Goal: Task Accomplishment & Management: Manage account settings

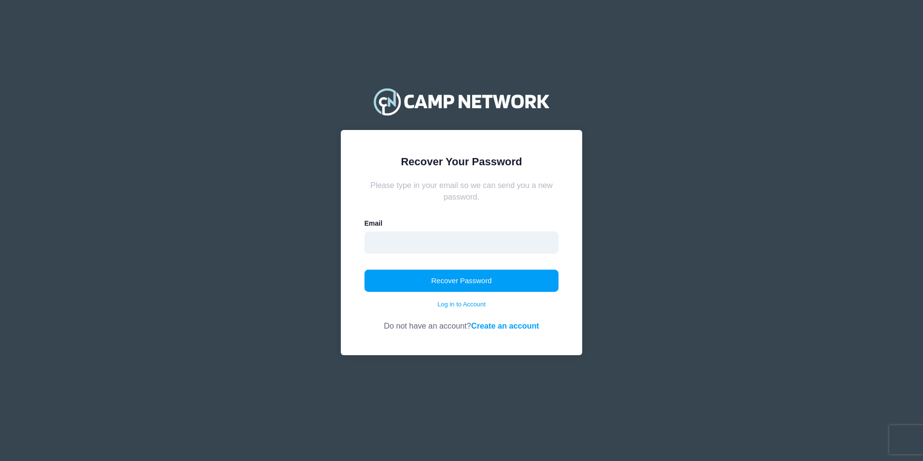
click at [435, 248] on input "email" at bounding box center [461, 242] width 195 height 22
type input "officemanagertscc@gmail.com"
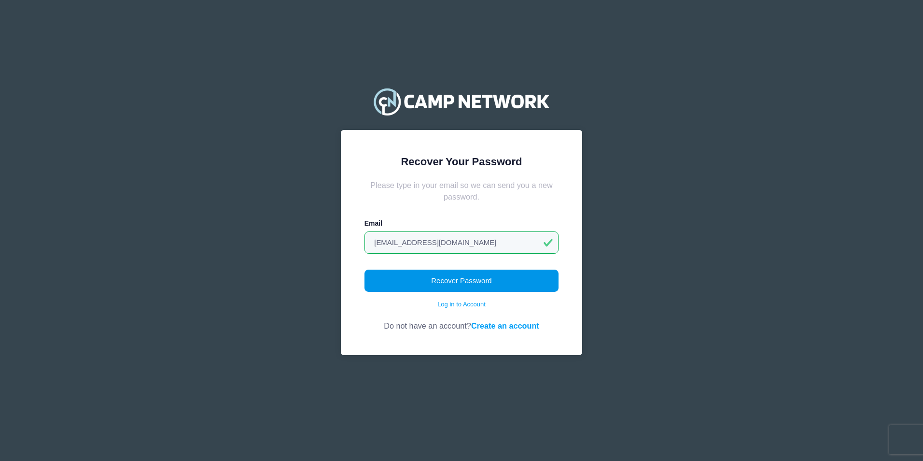
click at [449, 282] on button "Recover Password" at bounding box center [461, 280] width 195 height 22
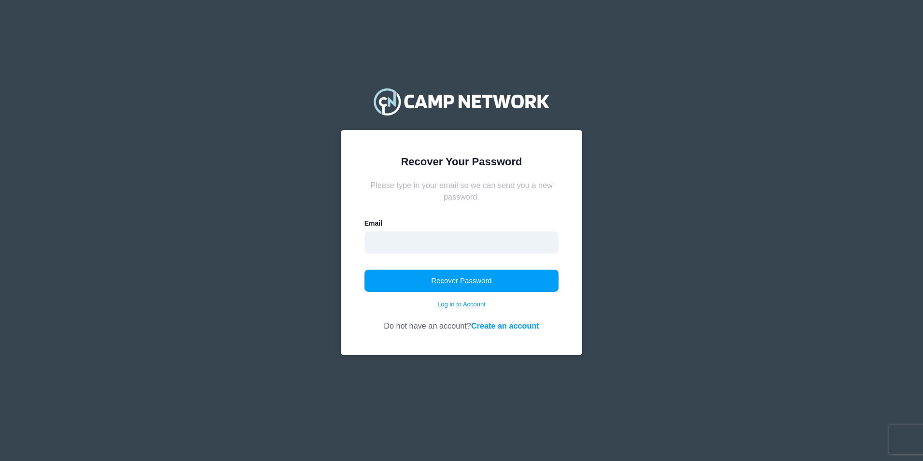
click at [420, 247] on input "email" at bounding box center [461, 242] width 195 height 22
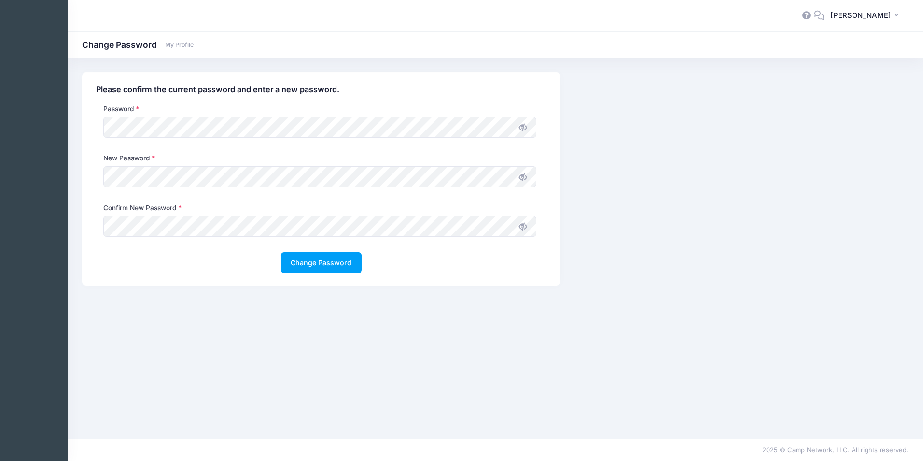
click at [526, 174] on icon at bounding box center [523, 177] width 8 height 8
click at [526, 227] on icon at bounding box center [523, 227] width 8 height 8
click at [335, 262] on button "Change Password" at bounding box center [321, 262] width 81 height 21
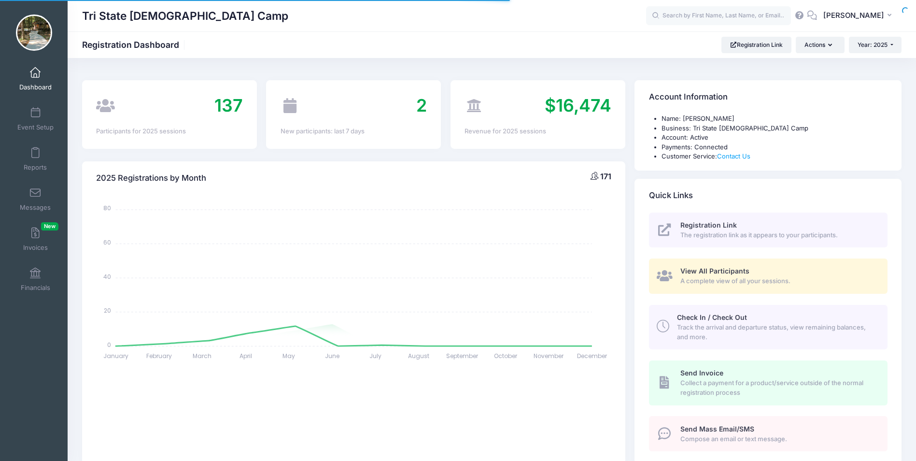
select select
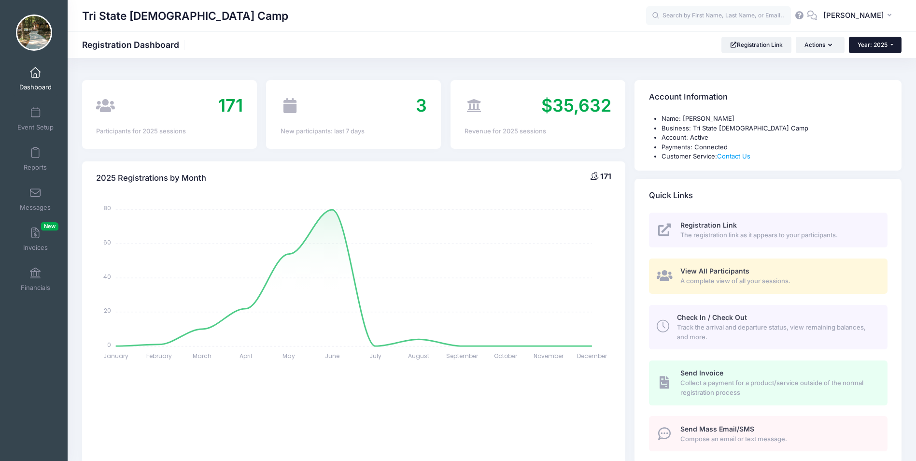
click at [894, 43] on button "Year: 2025" at bounding box center [875, 45] width 53 height 16
click at [863, 63] on link "Year: 2026" at bounding box center [880, 63] width 63 height 13
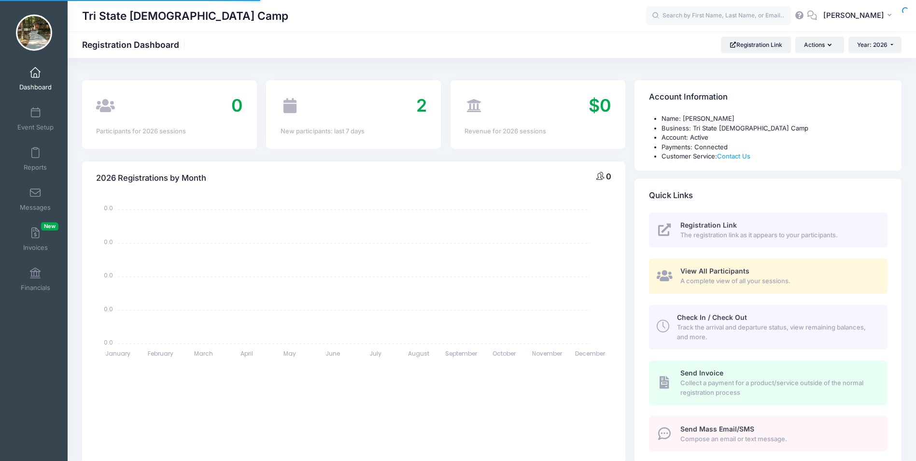
select select
click at [35, 277] on span at bounding box center [35, 273] width 0 height 11
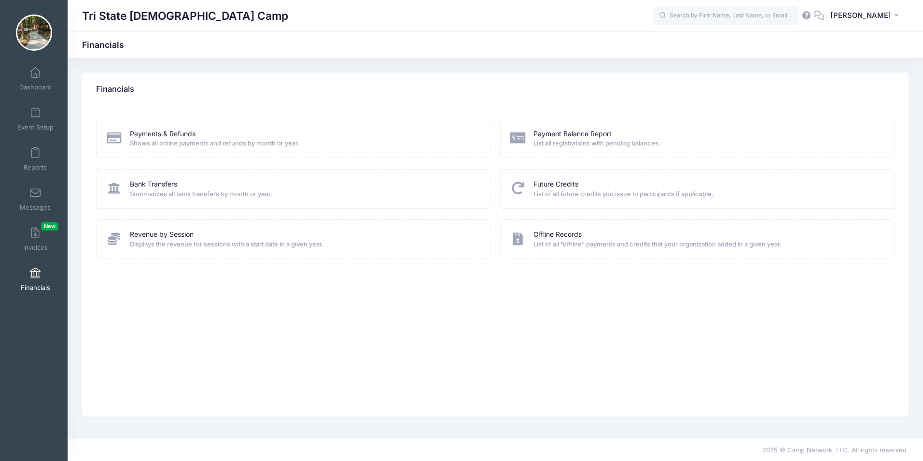
click at [181, 199] on div "Bank Transfers Summarizes all bank transfers by month or year." at bounding box center [293, 188] width 394 height 39
click at [866, 17] on span "[PERSON_NAME]" at bounding box center [860, 15] width 61 height 11
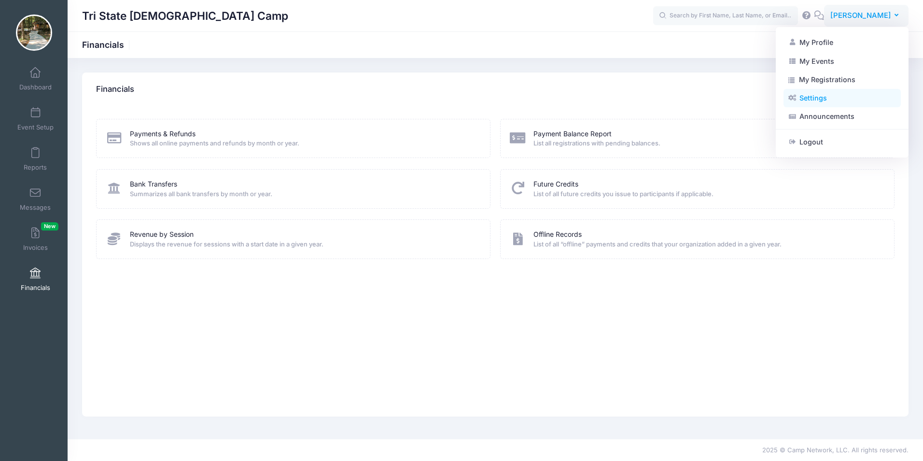
click at [801, 100] on link "Settings" at bounding box center [842, 98] width 117 height 18
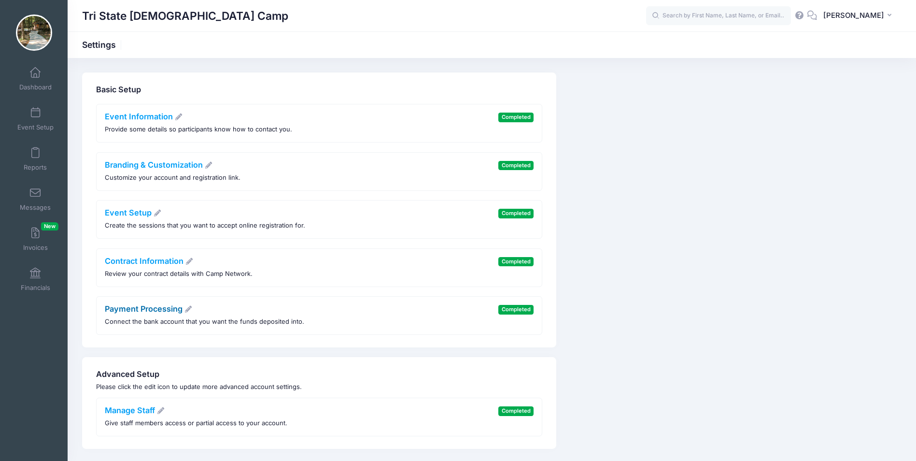
click at [154, 307] on link "Payment Processing" at bounding box center [149, 309] width 88 height 10
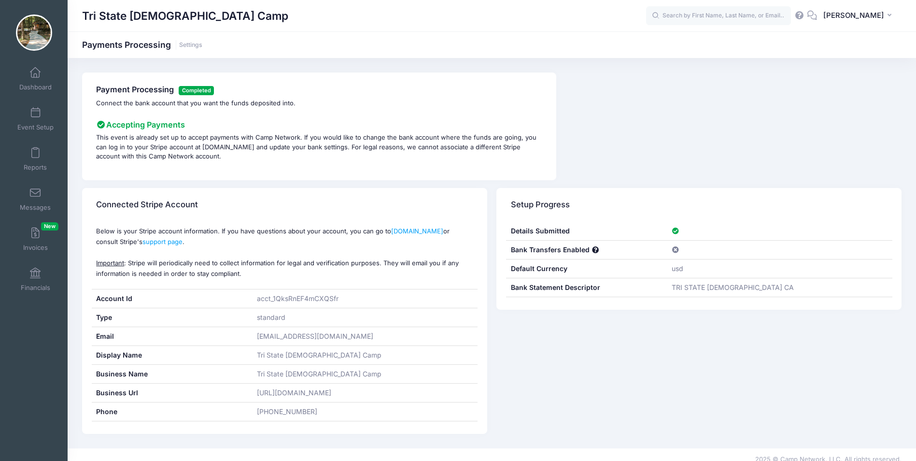
scroll to position [10, 0]
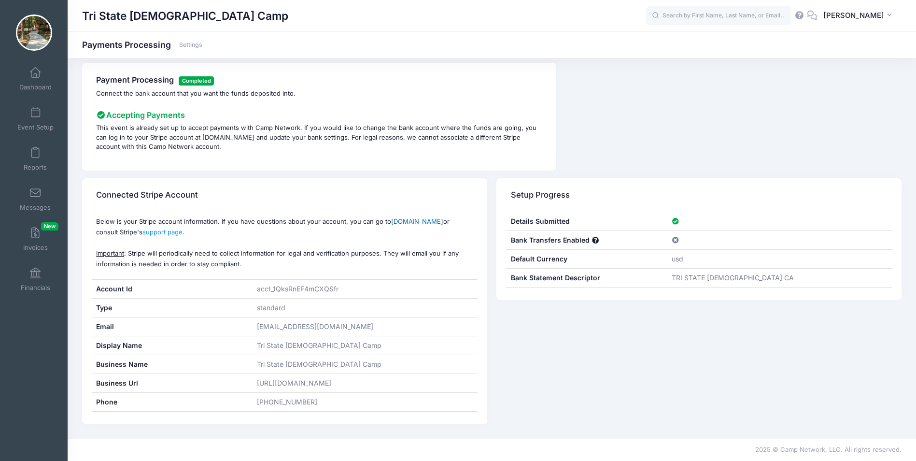
click at [415, 221] on link "[DOMAIN_NAME]" at bounding box center [417, 221] width 52 height 8
click at [675, 238] on span at bounding box center [676, 240] width 8 height 7
click at [35, 72] on span at bounding box center [35, 73] width 0 height 11
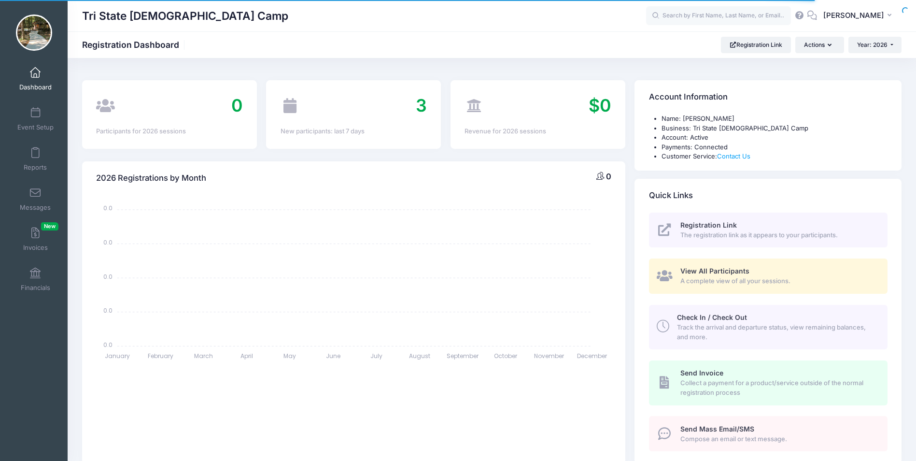
select select
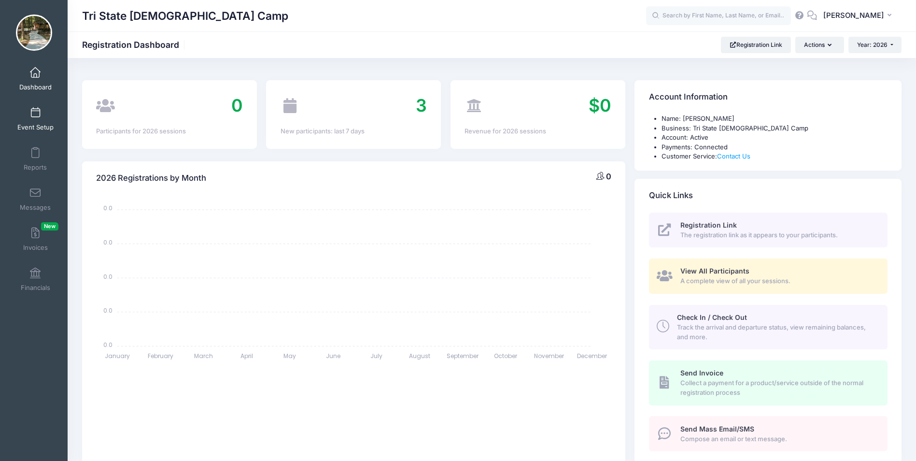
click at [35, 117] on span at bounding box center [35, 113] width 0 height 11
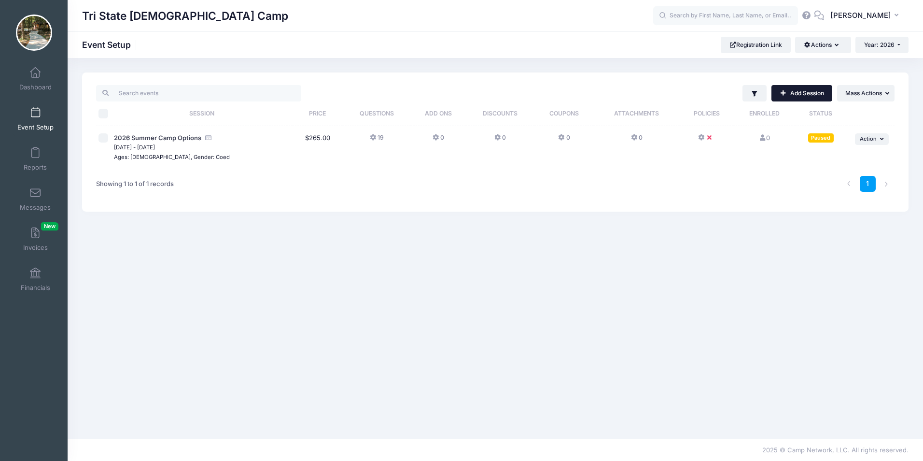
click at [792, 96] on link "Add Session" at bounding box center [801, 93] width 61 height 16
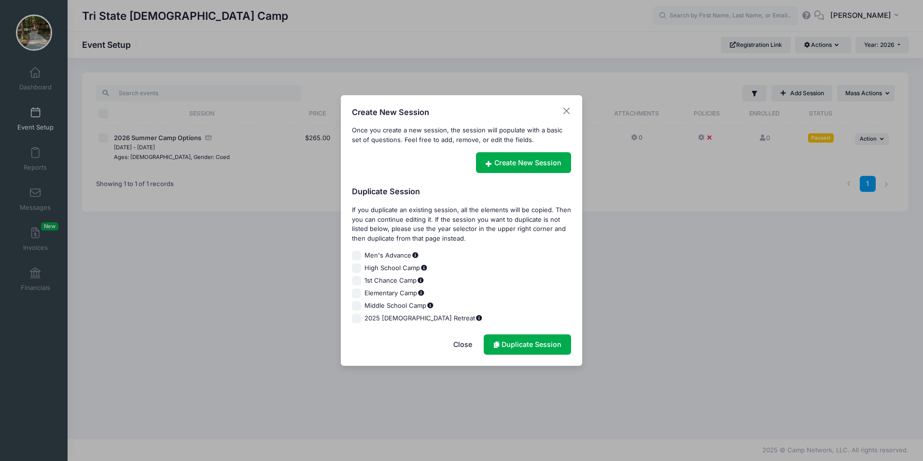
click at [360, 319] on input "2025 [DEMOGRAPHIC_DATA] Retreat" at bounding box center [357, 318] width 10 height 10
checkbox input "true"
click at [527, 342] on link "Duplicate Session" at bounding box center [527, 344] width 87 height 21
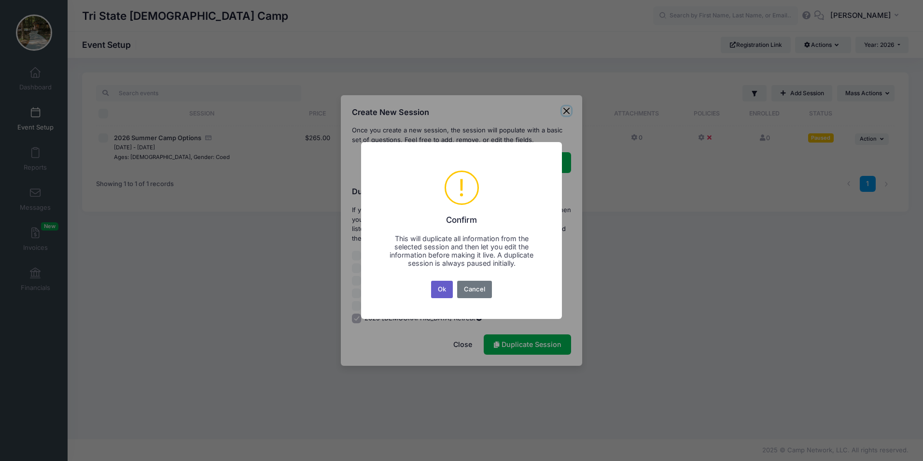
click at [445, 288] on button "Ok" at bounding box center [442, 288] width 22 height 17
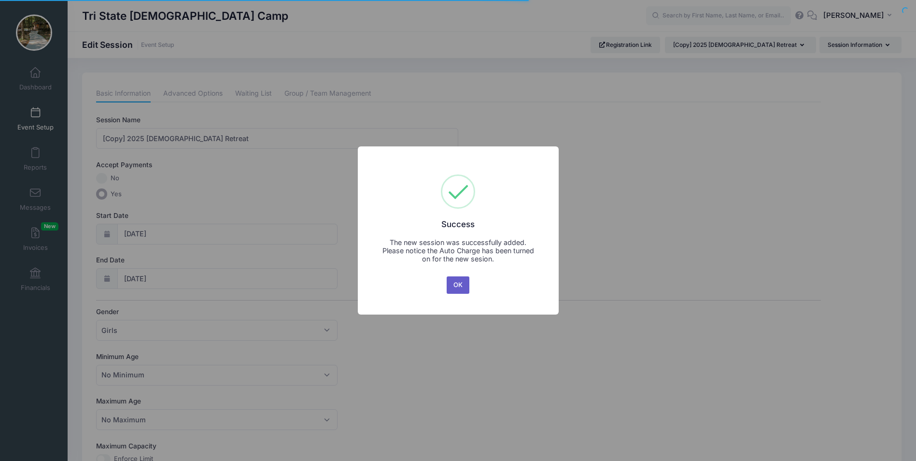
click at [457, 286] on button "OK" at bounding box center [458, 284] width 23 height 17
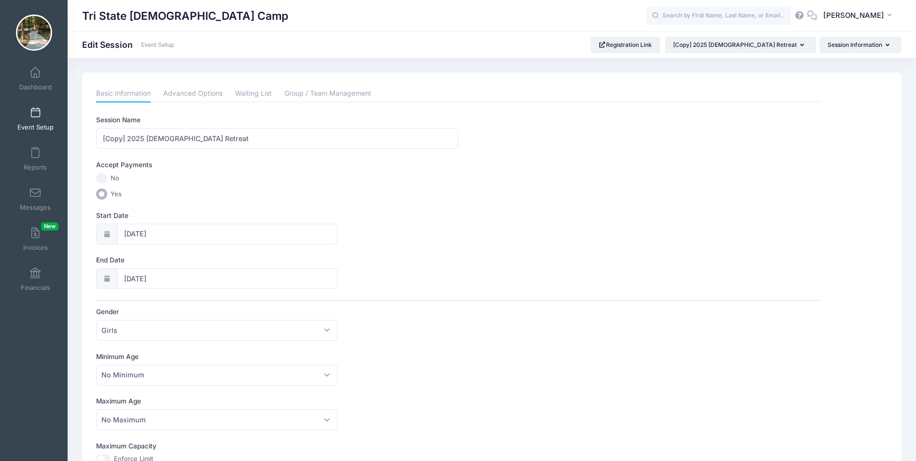
click at [666, 436] on div "Session Name [Copy] 2025 Ladies Retreat Accept Payments No Yes Start Date 09/26…" at bounding box center [458, 428] width 724 height 627
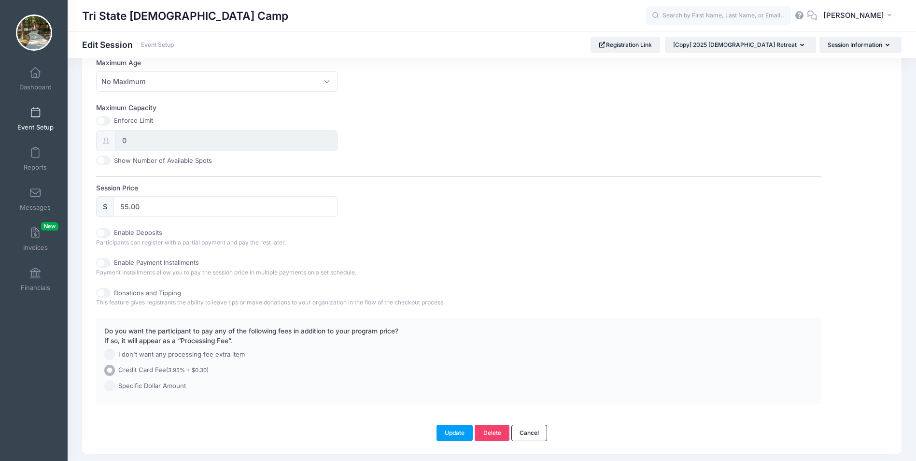
scroll to position [367, 0]
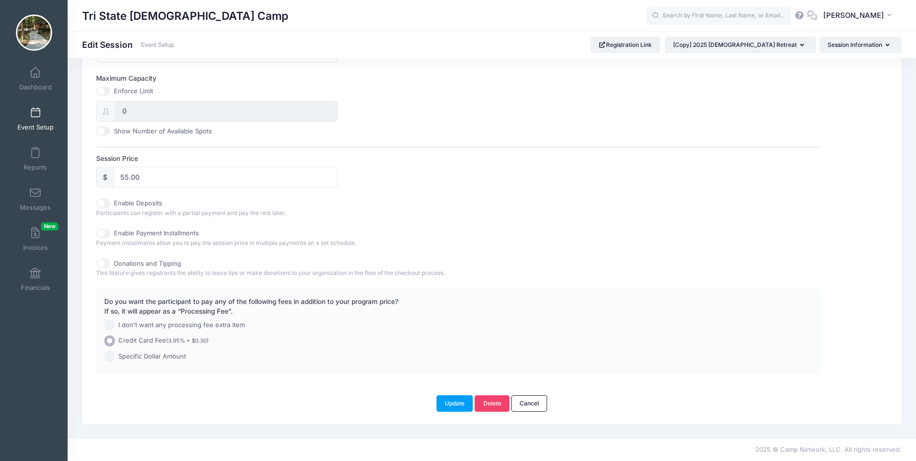
click at [106, 263] on input "Donations and Tipping" at bounding box center [103, 263] width 14 height 10
checkbox input "true"
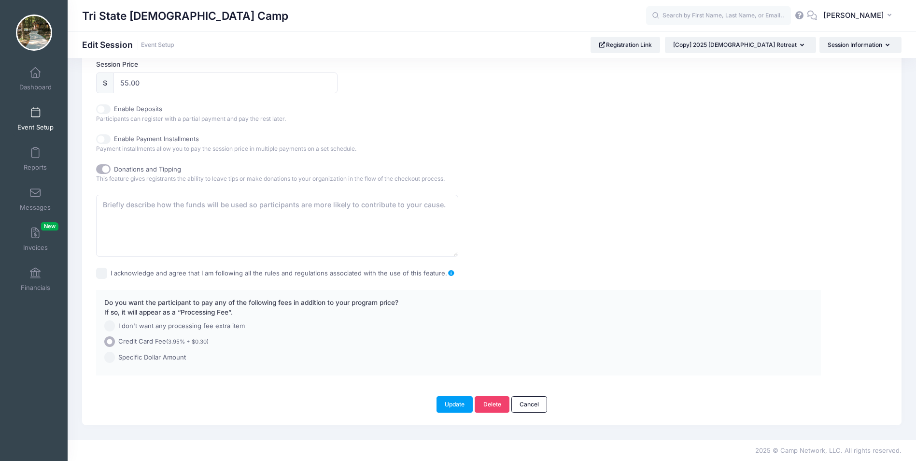
scroll to position [462, 0]
click at [98, 275] on input "I acknowledge and agree that I am following all the rules and regulations assoc…" at bounding box center [101, 271] width 11 height 11
checkbox input "true"
click at [451, 403] on button "Update" at bounding box center [454, 403] width 37 height 16
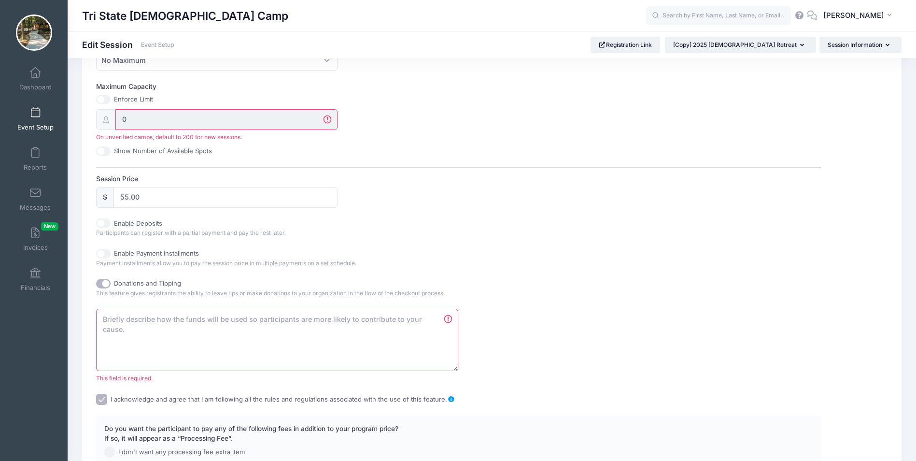
scroll to position [357, 0]
click at [137, 120] on input "0" at bounding box center [226, 121] width 222 height 21
click at [123, 121] on input "0" at bounding box center [226, 121] width 222 height 21
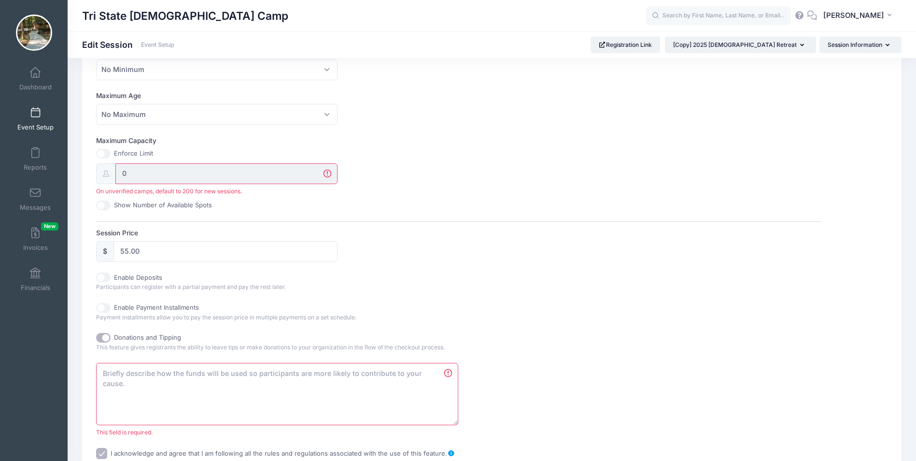
scroll to position [309, 0]
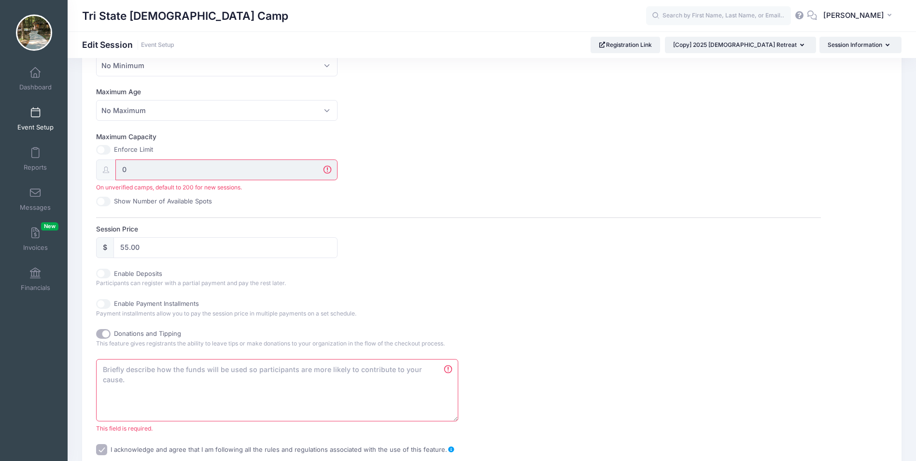
click at [123, 169] on input "0" at bounding box center [226, 169] width 222 height 21
click at [145, 168] on input "0" at bounding box center [226, 169] width 222 height 21
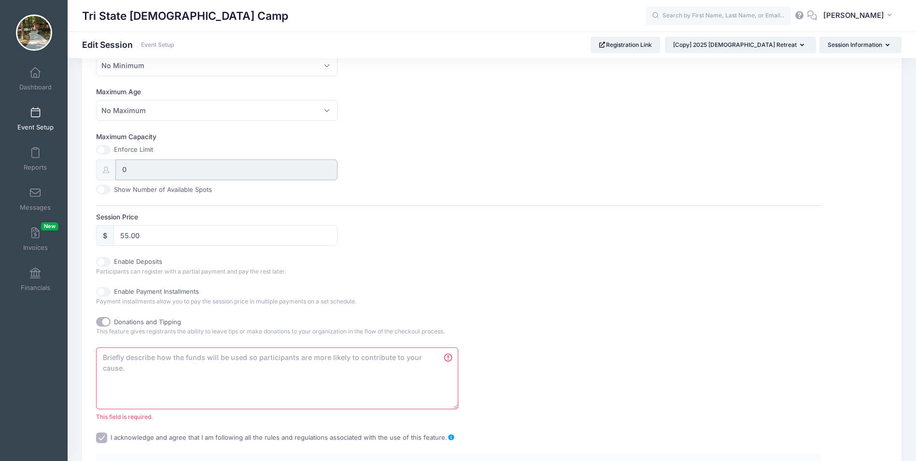
click at [137, 174] on input "0" at bounding box center [226, 169] width 222 height 21
click at [137, 172] on input "0" at bounding box center [226, 169] width 222 height 21
click at [137, 171] on input "0" at bounding box center [226, 169] width 222 height 21
click at [381, 140] on label "Maximum Capacity" at bounding box center [277, 137] width 362 height 10
click at [111, 145] on input "Maximum Capacity" at bounding box center [103, 150] width 14 height 10
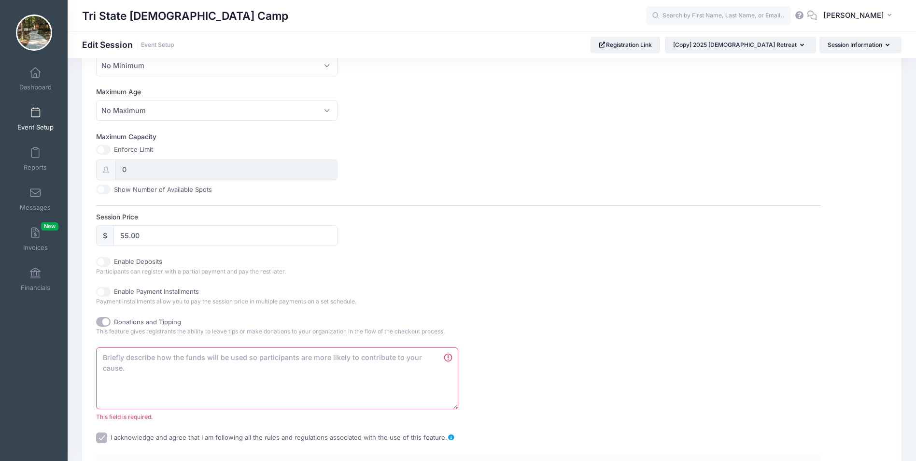
checkbox input "true"
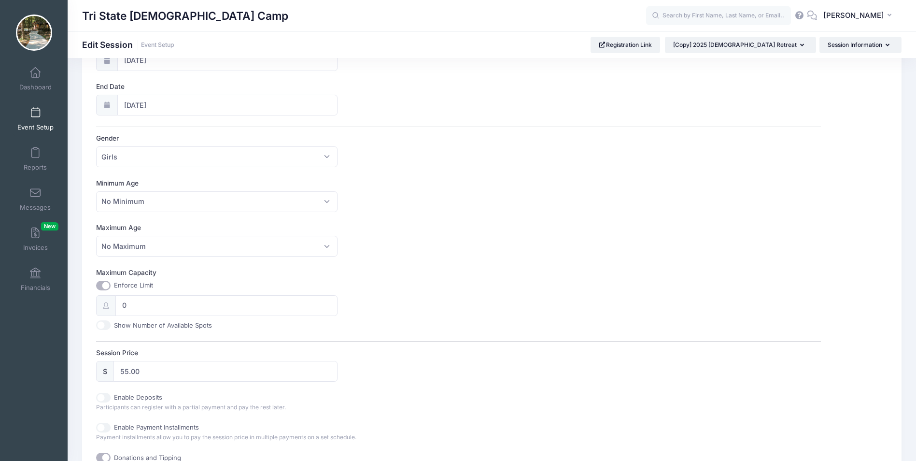
scroll to position [116, 0]
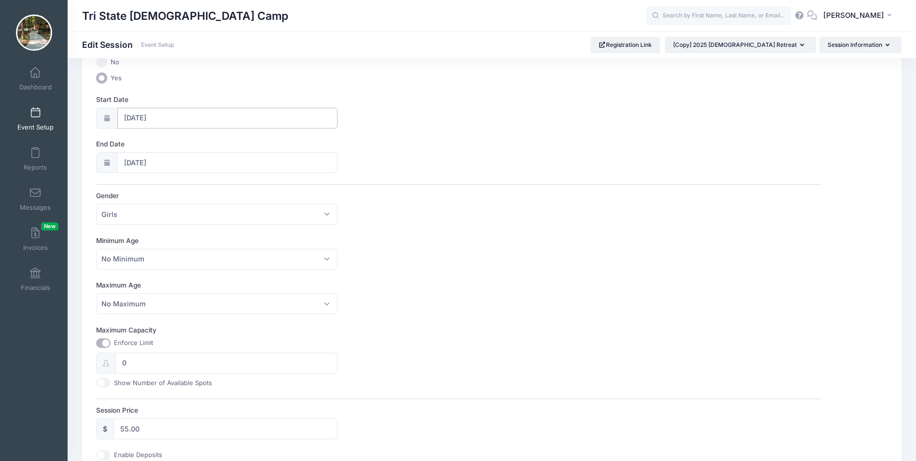
click at [168, 118] on input "09/26/2025" at bounding box center [227, 118] width 221 height 21
click at [219, 139] on span at bounding box center [220, 139] width 7 height 7
type input "2026"
click at [362, 406] on label "Session Price" at bounding box center [277, 410] width 362 height 10
click at [337, 418] on input "55.00" at bounding box center [225, 428] width 224 height 21
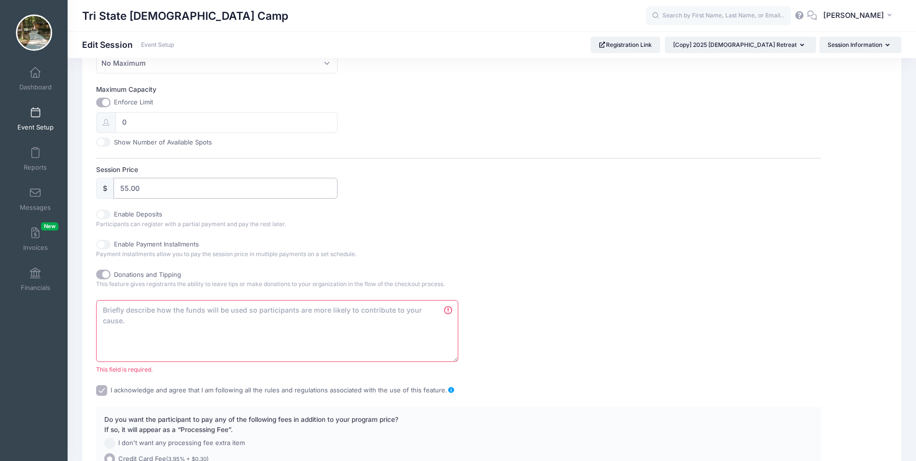
scroll to position [357, 0]
click at [132, 311] on textarea at bounding box center [277, 330] width 362 height 62
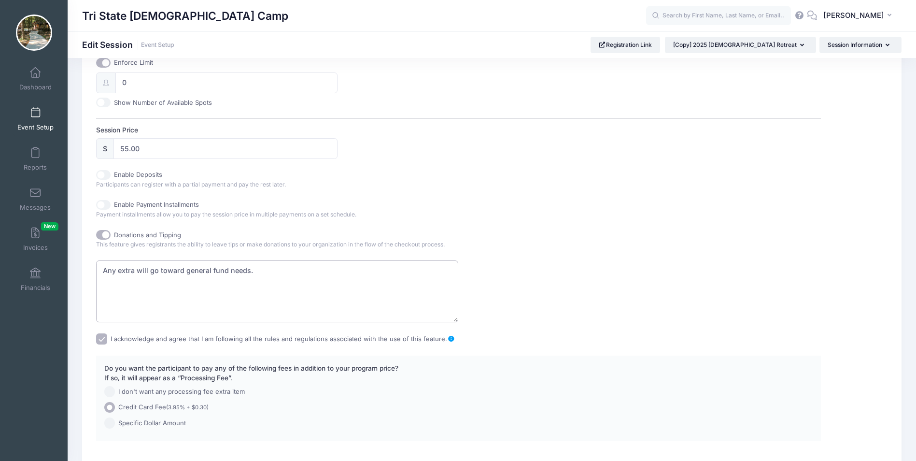
scroll to position [454, 0]
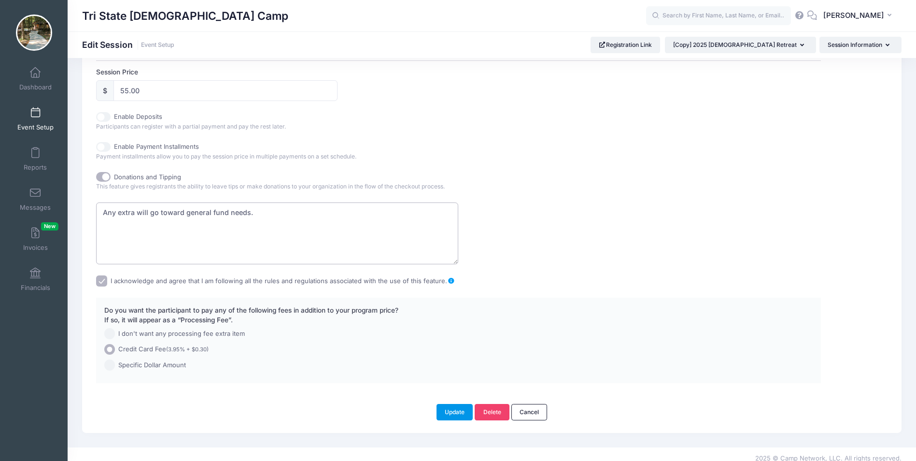
type textarea "Any extra will go toward general fund needs."
click at [447, 411] on button "Update" at bounding box center [454, 412] width 37 height 16
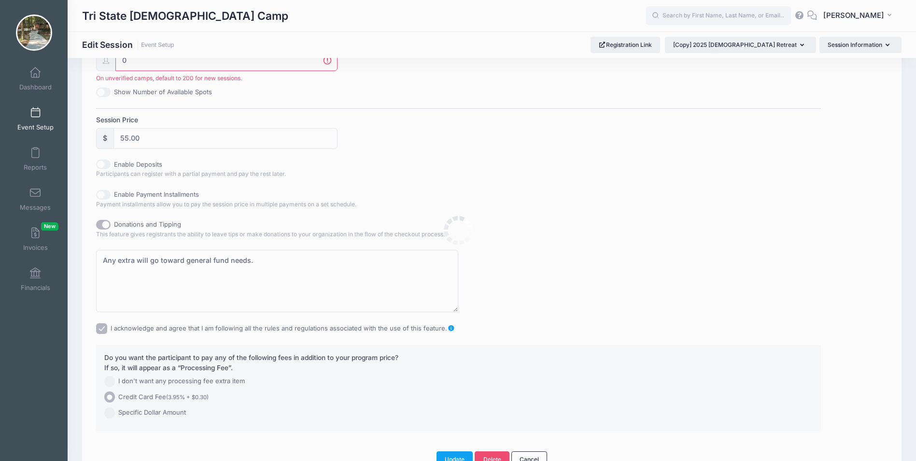
scroll to position [406, 0]
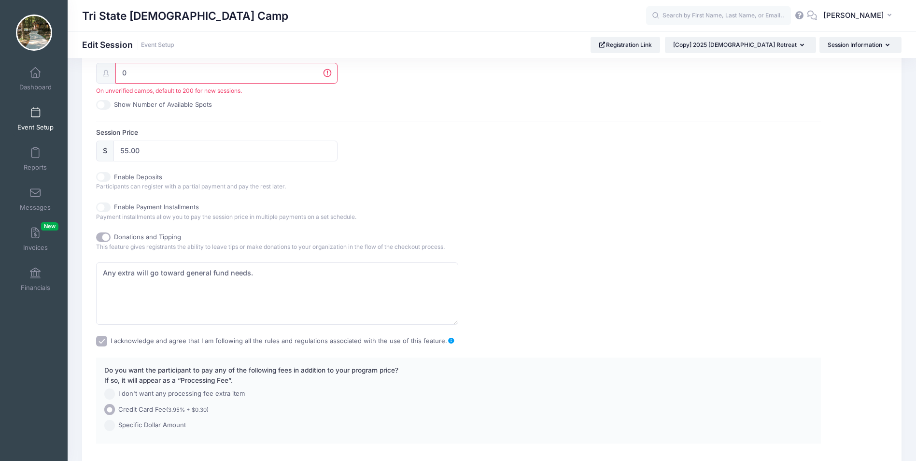
click at [326, 73] on input "0" at bounding box center [226, 73] width 222 height 21
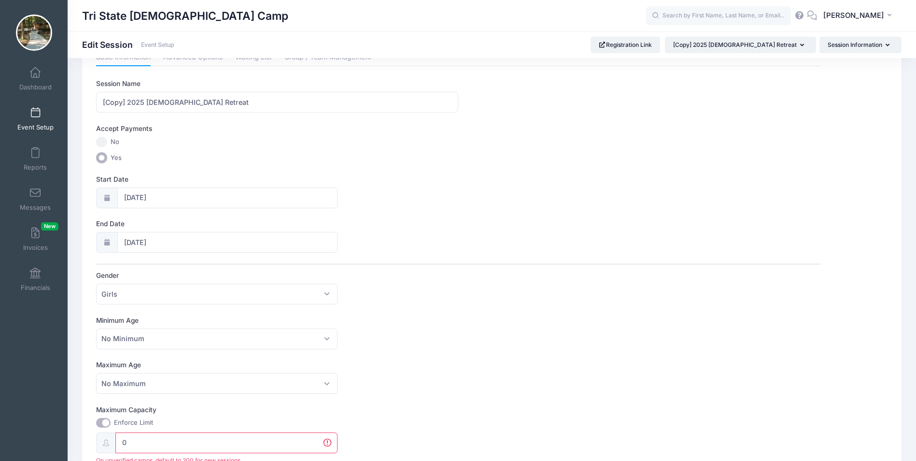
scroll to position [0, 0]
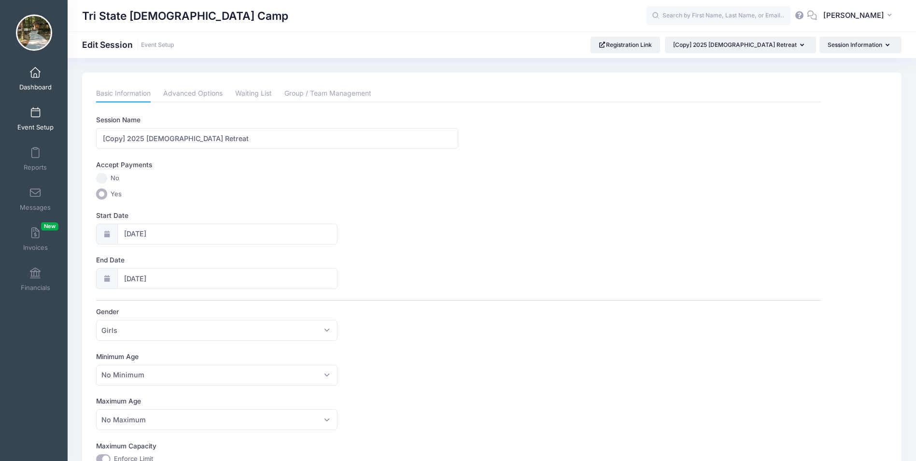
click at [39, 82] on link "Dashboard" at bounding box center [36, 79] width 46 height 34
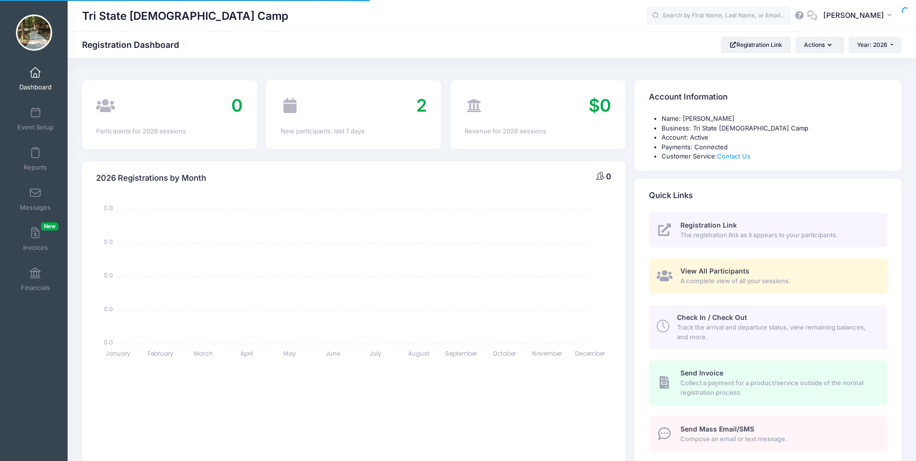
select select
click at [37, 120] on link "Event Setup" at bounding box center [36, 119] width 46 height 34
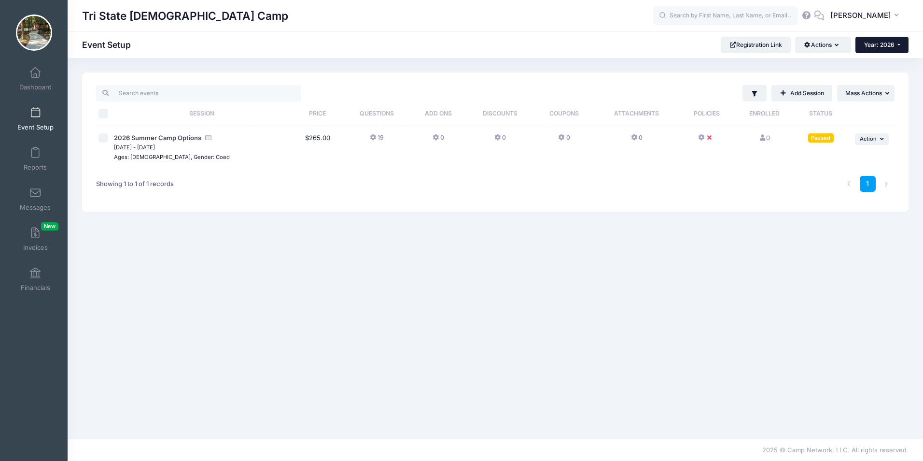
click at [894, 43] on button "Year: 2026" at bounding box center [881, 45] width 53 height 16
click at [871, 76] on link "Year: 2025" at bounding box center [886, 76] width 63 height 13
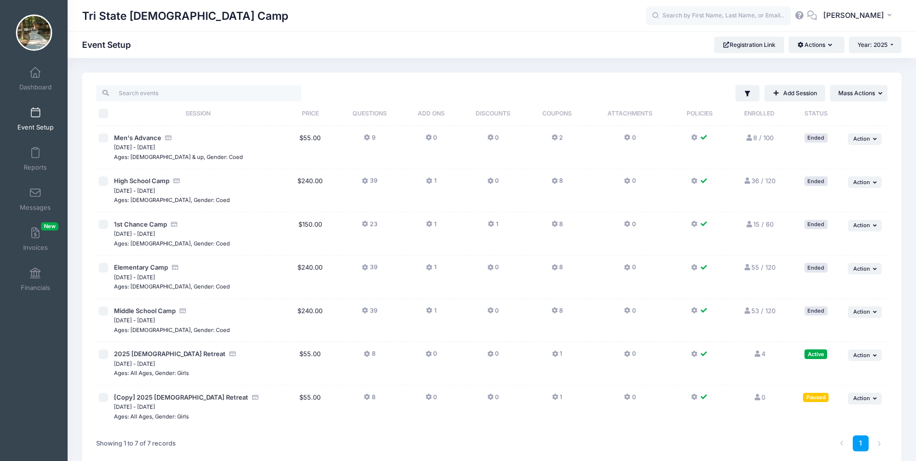
click at [106, 396] on input "checkbox" at bounding box center [103, 397] width 10 height 10
checkbox input "true"
click at [870, 397] on button "... Action" at bounding box center [865, 398] width 34 height 12
click at [812, 358] on link "Delete Session" at bounding box center [832, 358] width 87 height 18
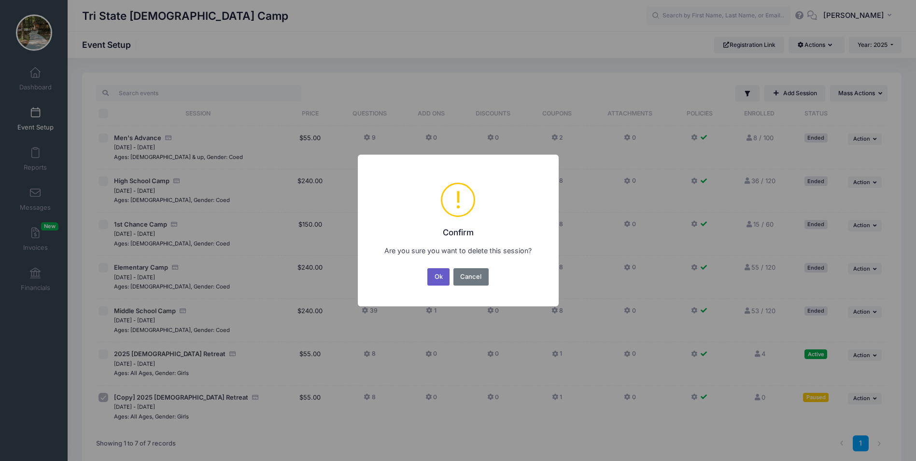
click at [434, 273] on button "Ok" at bounding box center [438, 276] width 22 height 17
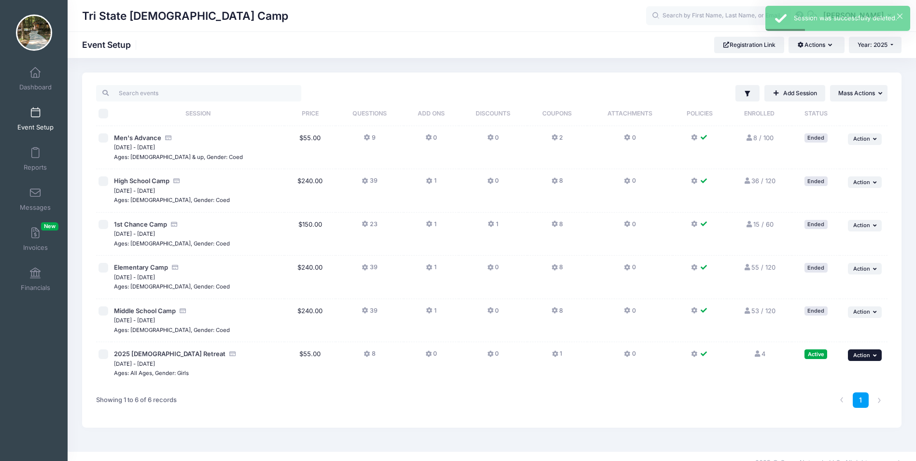
click at [876, 353] on icon "button" at bounding box center [876, 354] width 6 height 5
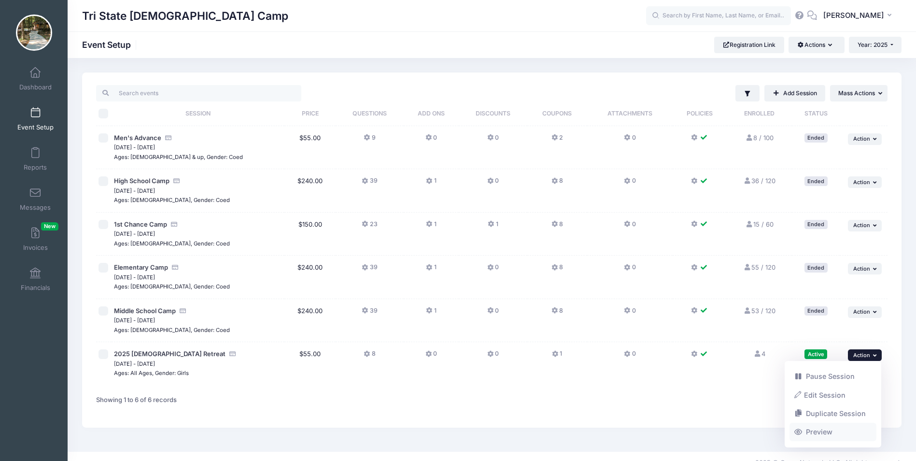
click at [824, 436] on link "Preview" at bounding box center [832, 431] width 87 height 18
click at [756, 353] on icon at bounding box center [757, 353] width 8 height 6
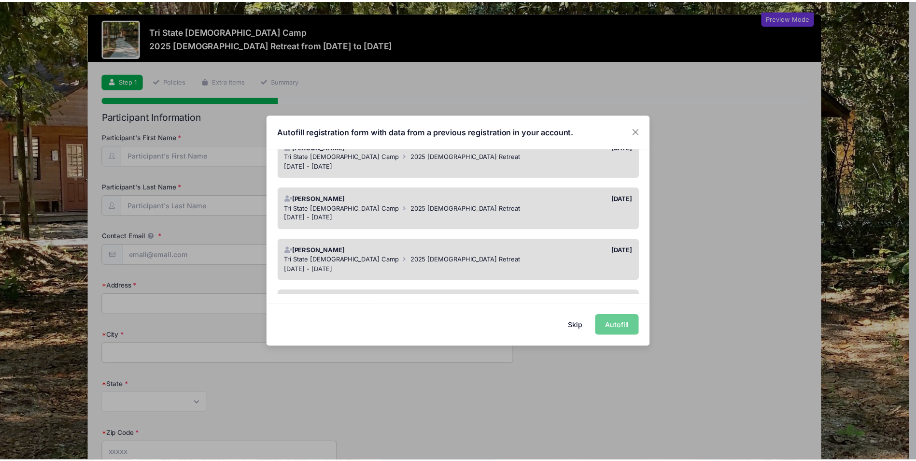
scroll to position [496, 0]
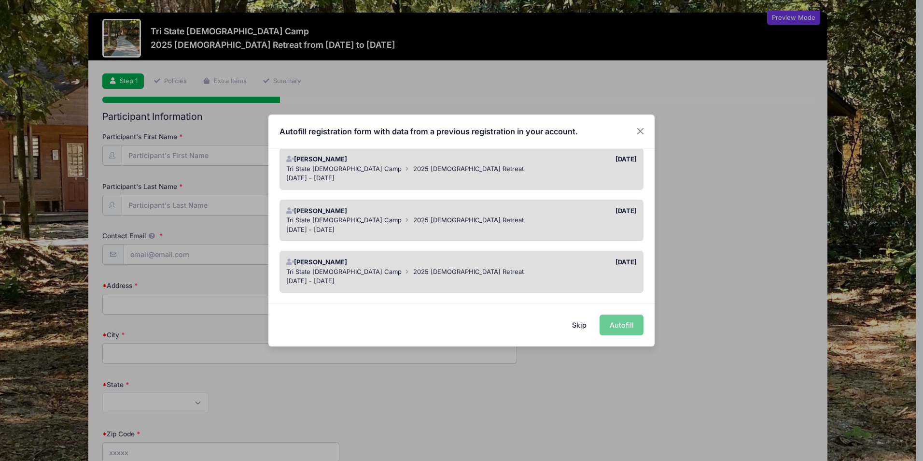
click at [577, 325] on button "Skip" at bounding box center [579, 324] width 34 height 21
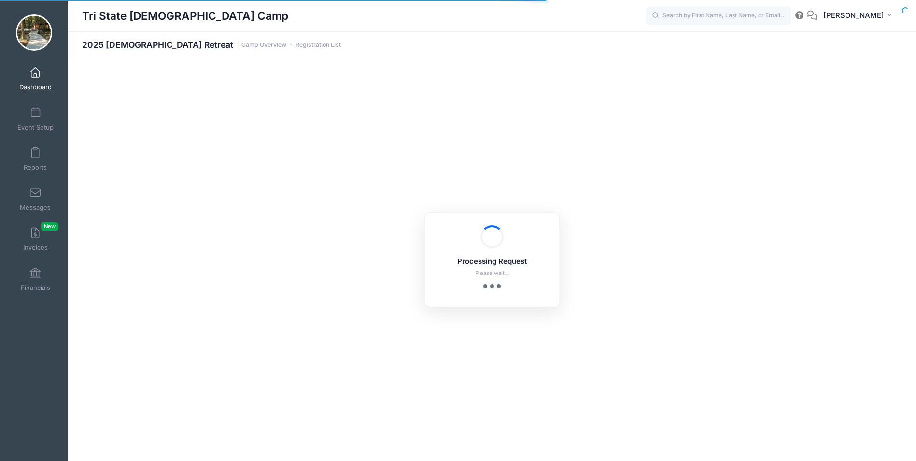
select select "10"
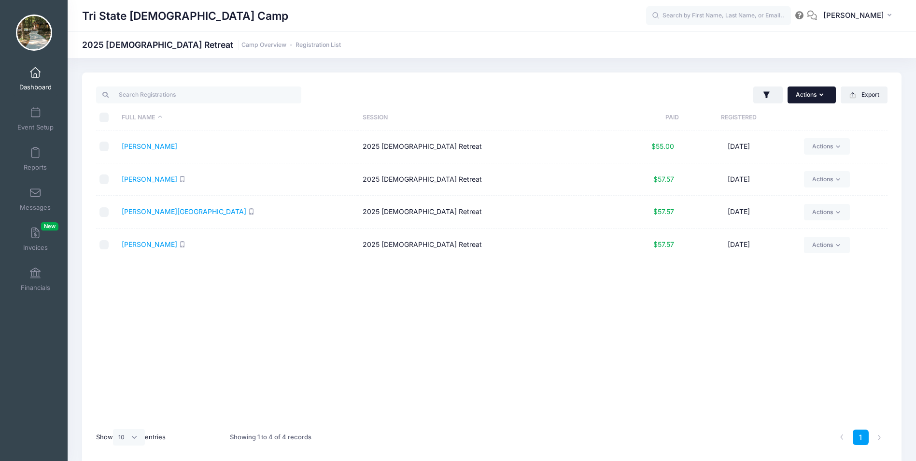
click at [823, 95] on button "Actions" at bounding box center [811, 94] width 48 height 16
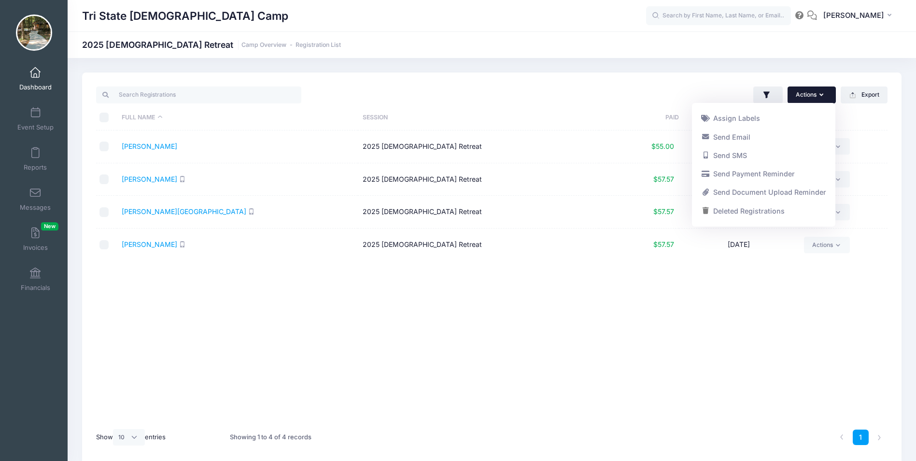
click at [820, 95] on icon "button" at bounding box center [823, 95] width 8 height 0
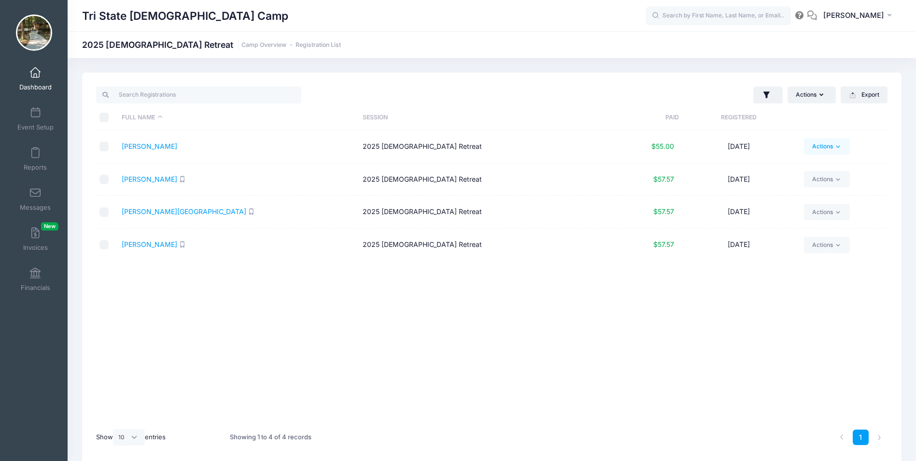
click at [840, 149] on icon at bounding box center [837, 146] width 7 height 7
click at [764, 260] on link "Delete" at bounding box center [790, 261] width 112 height 18
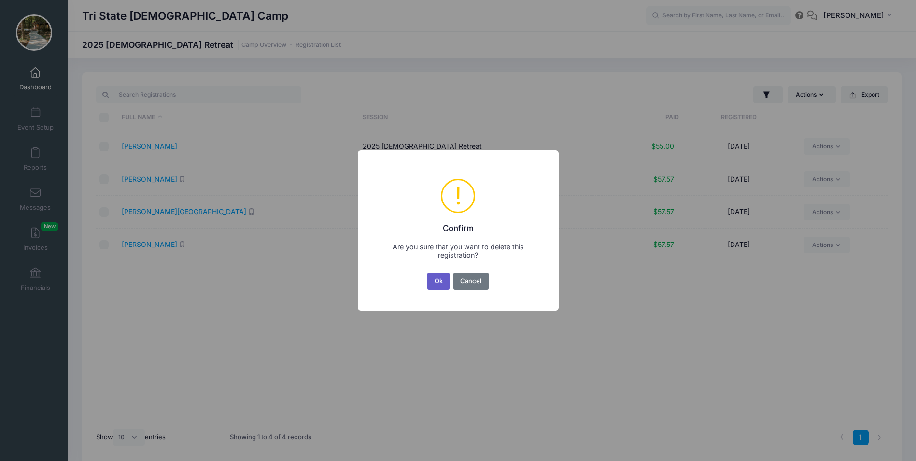
click at [445, 280] on button "Ok" at bounding box center [438, 280] width 22 height 17
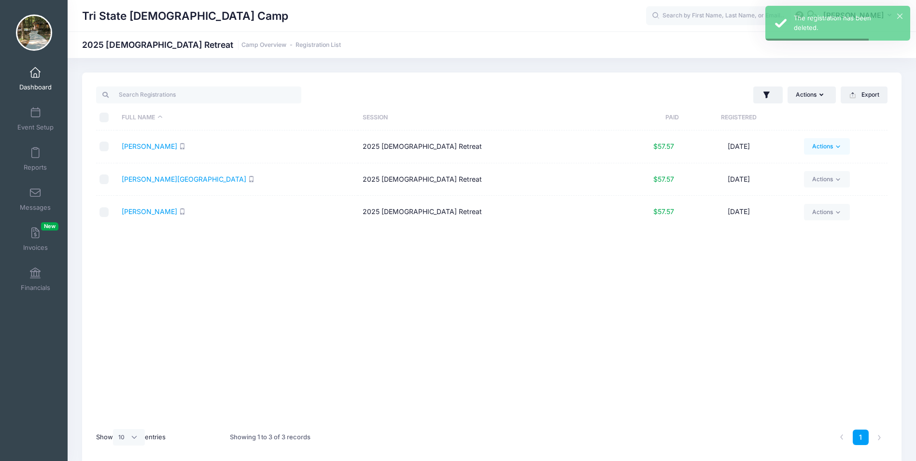
click at [834, 144] on icon at bounding box center [837, 146] width 7 height 7
click at [746, 276] on link "Delete" at bounding box center [790, 279] width 112 height 18
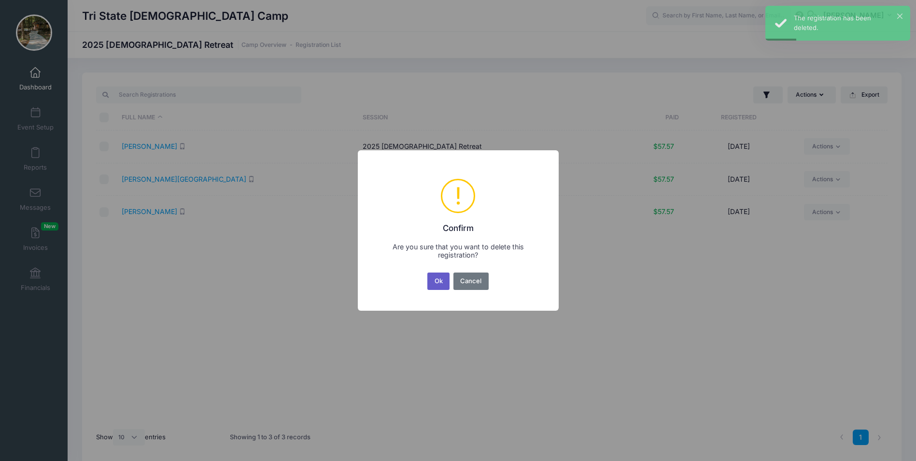
click at [430, 280] on button "Ok" at bounding box center [438, 280] width 22 height 17
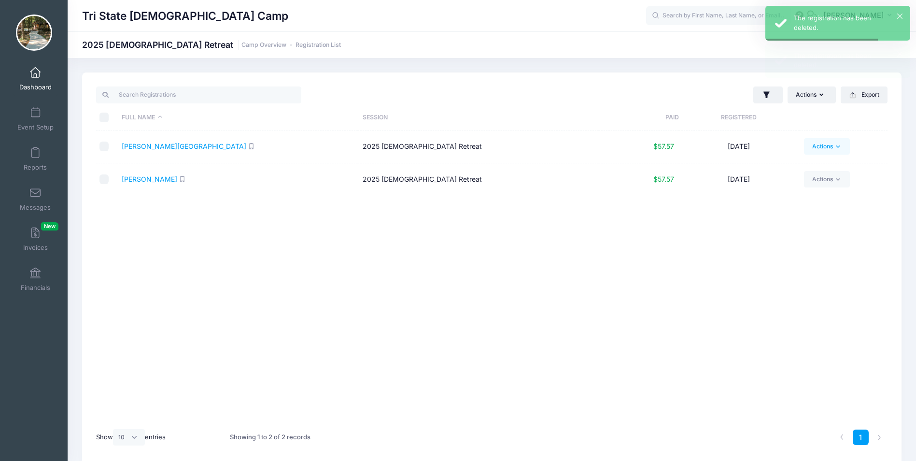
click at [834, 143] on icon at bounding box center [837, 146] width 7 height 7
click at [738, 280] on link "Delete" at bounding box center [790, 279] width 112 height 18
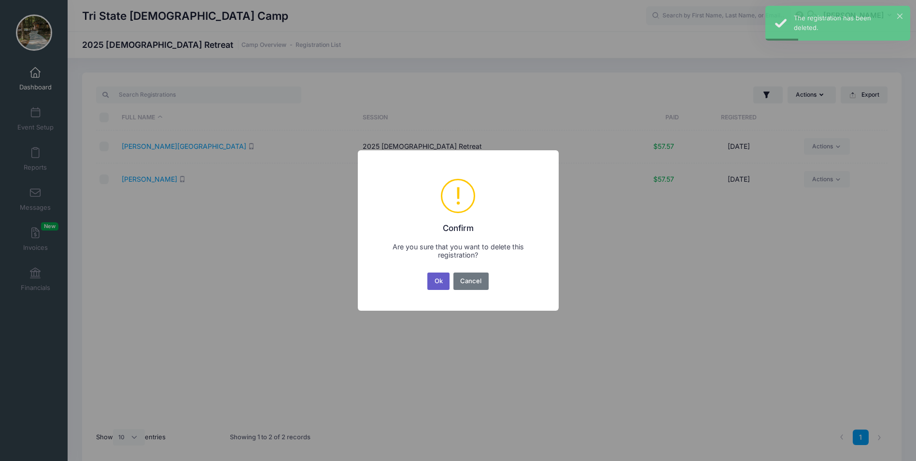
click at [443, 281] on button "Ok" at bounding box center [438, 280] width 22 height 17
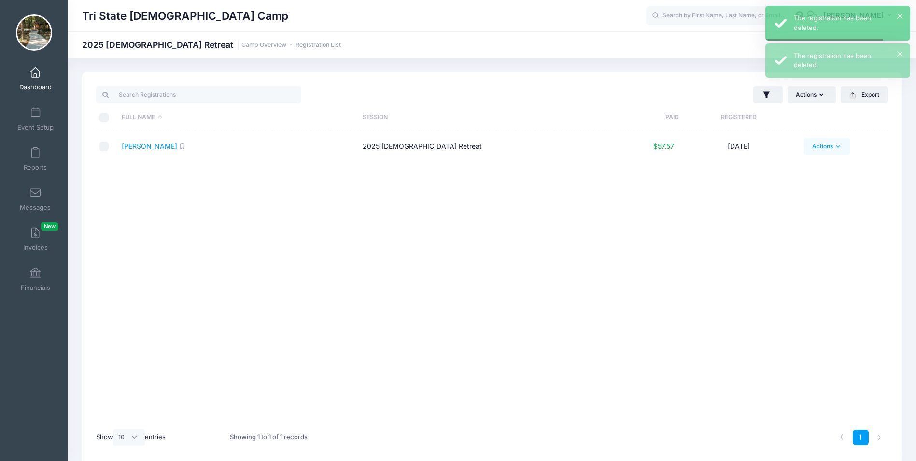
click at [840, 144] on icon at bounding box center [837, 146] width 7 height 7
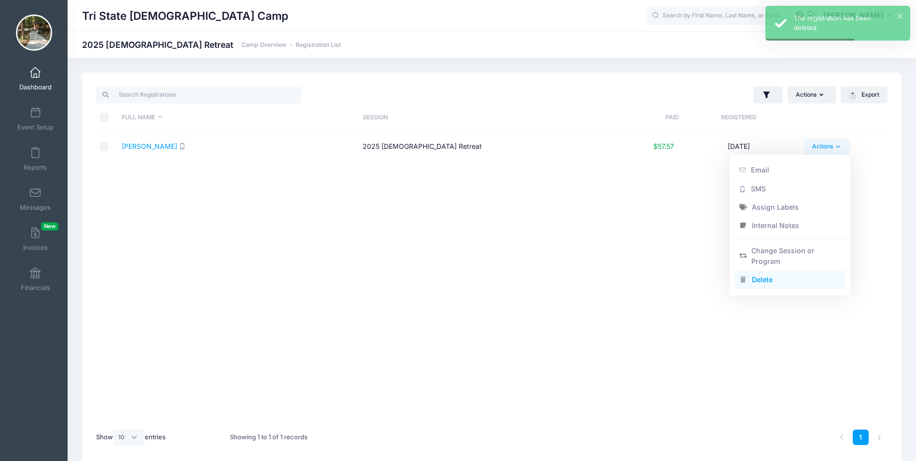
click at [741, 278] on icon at bounding box center [743, 280] width 8 height 6
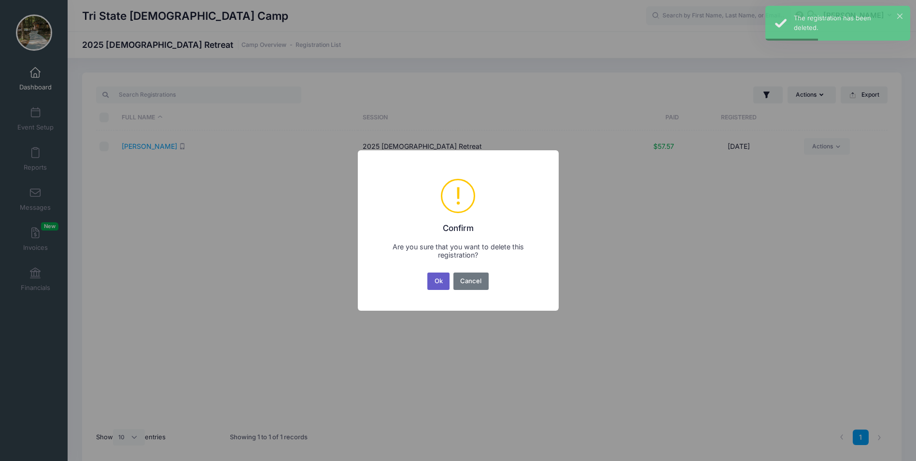
click at [440, 285] on button "Ok" at bounding box center [438, 280] width 22 height 17
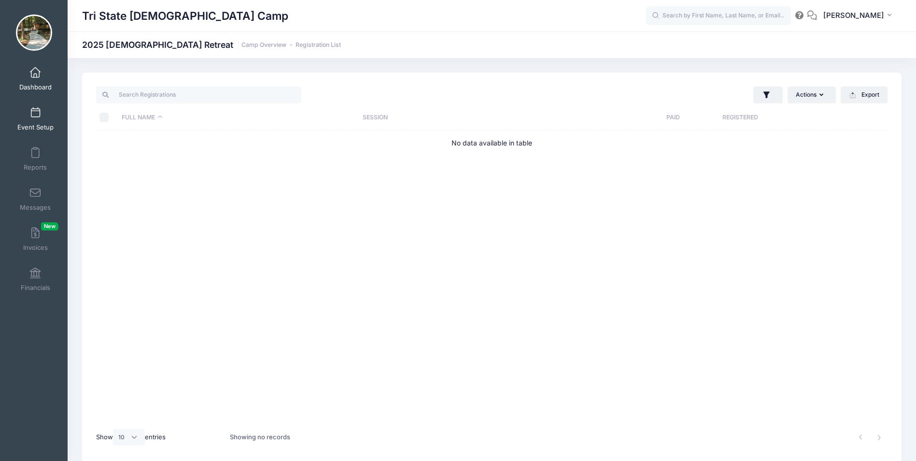
click at [29, 119] on link "Event Setup" at bounding box center [36, 119] width 46 height 34
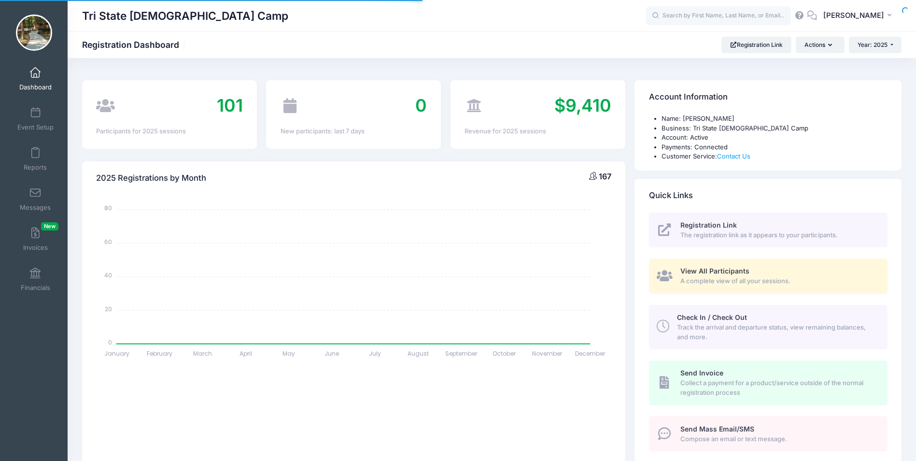
select select
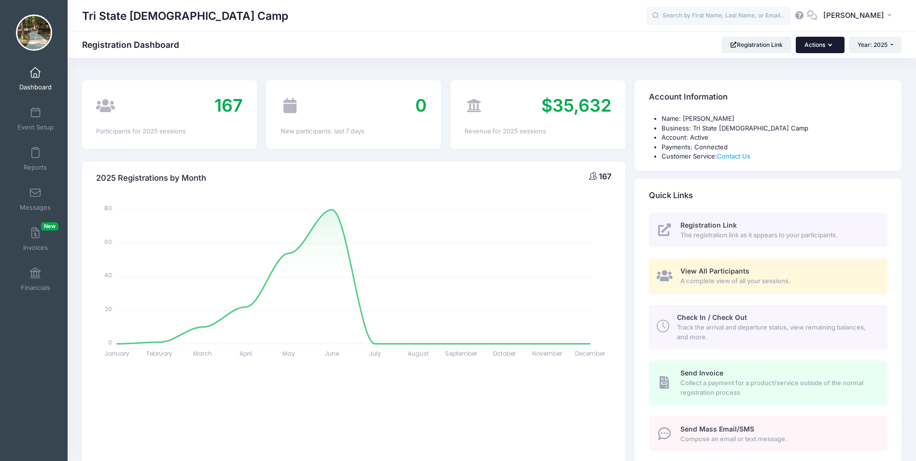
click at [831, 45] on icon "button" at bounding box center [832, 45] width 8 height 0
click at [750, 45] on link "Registration Link" at bounding box center [756, 45] width 70 height 16
click at [33, 82] on link "Dashboard" at bounding box center [36, 79] width 46 height 34
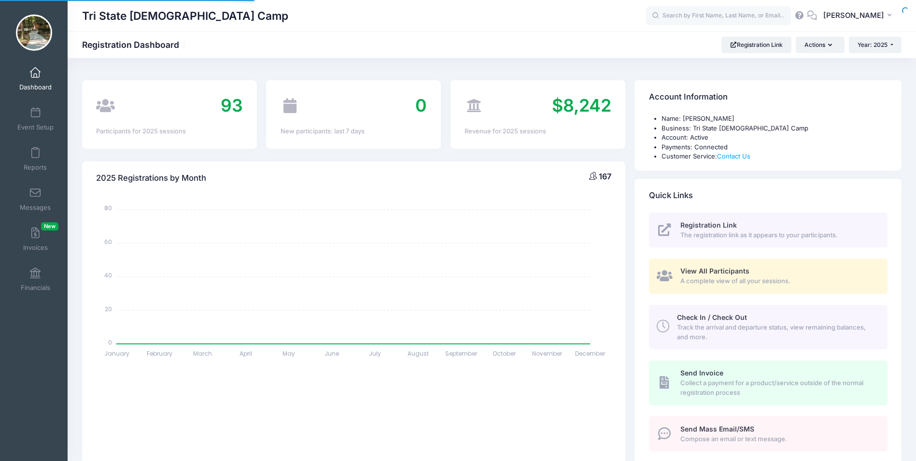
select select
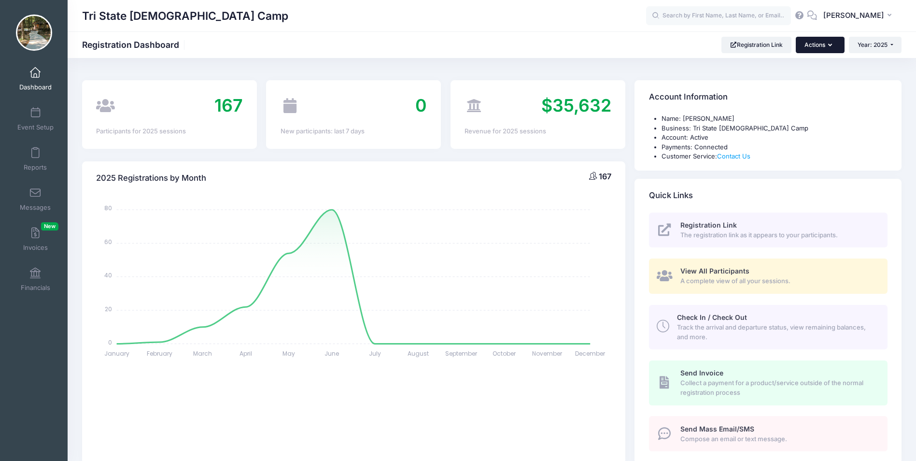
click at [830, 45] on icon "button" at bounding box center [832, 45] width 8 height 0
click at [33, 122] on link "Event Setup" at bounding box center [36, 119] width 46 height 34
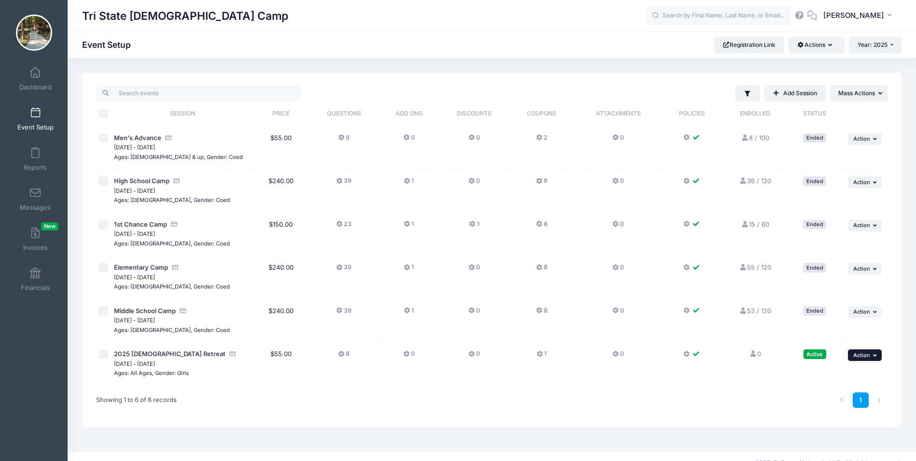
click at [870, 356] on button "... Action" at bounding box center [865, 355] width 34 height 12
click at [105, 352] on input "checkbox" at bounding box center [103, 354] width 10 height 10
checkbox input "true"
click at [824, 44] on button "Actions" at bounding box center [816, 45] width 56 height 16
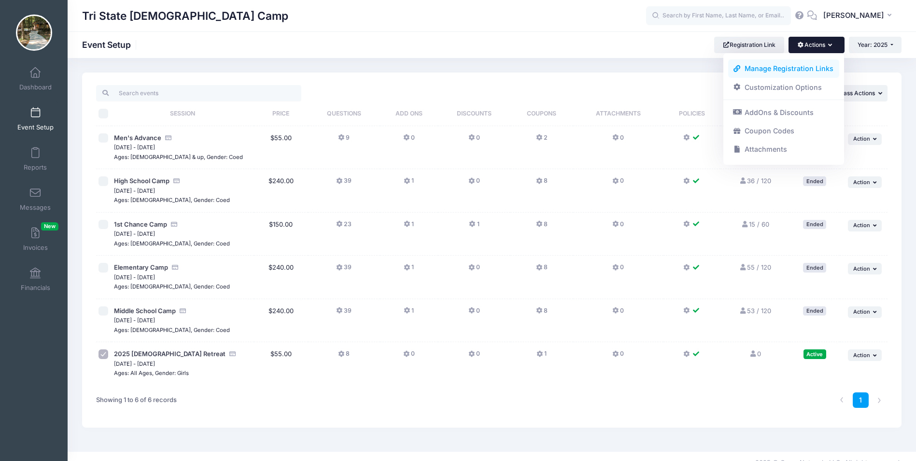
click at [800, 70] on link "Manage Registration Links" at bounding box center [784, 68] width 112 height 18
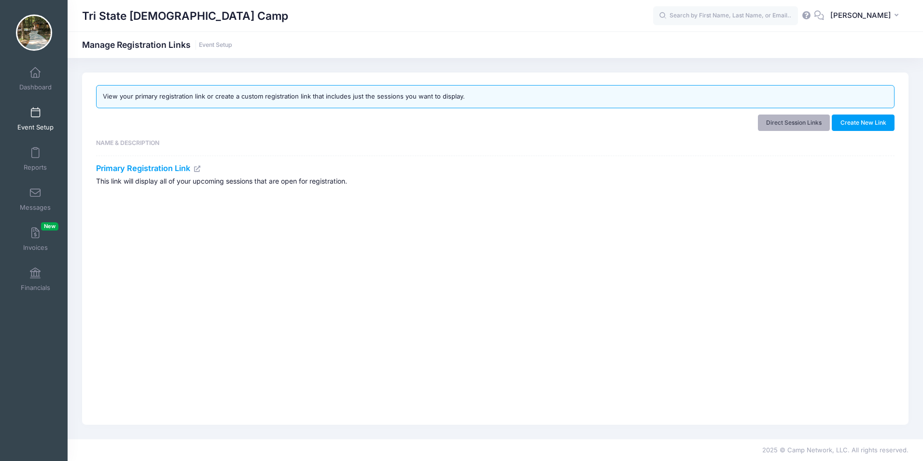
click at [778, 126] on link "Direct Session Links" at bounding box center [794, 122] width 72 height 16
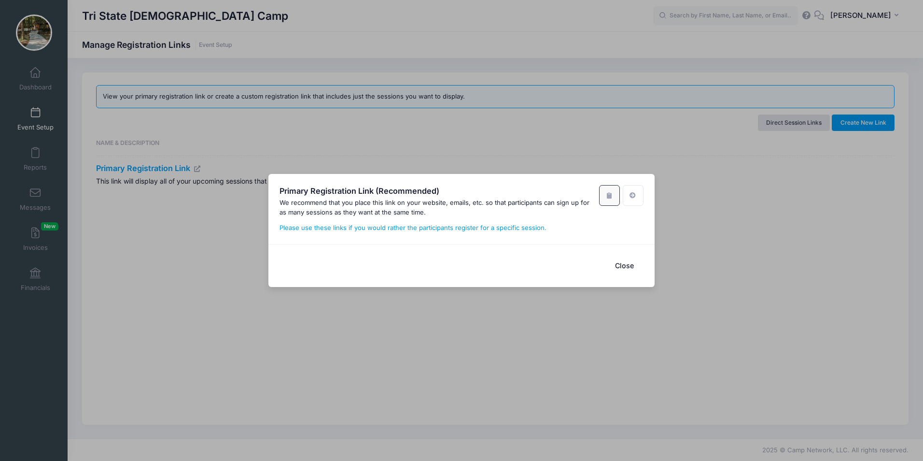
click at [606, 196] on icon "button" at bounding box center [609, 195] width 8 height 6
click at [424, 228] on link "Please use these links if you would rather the participants register for a spec…" at bounding box center [413, 228] width 267 height 8
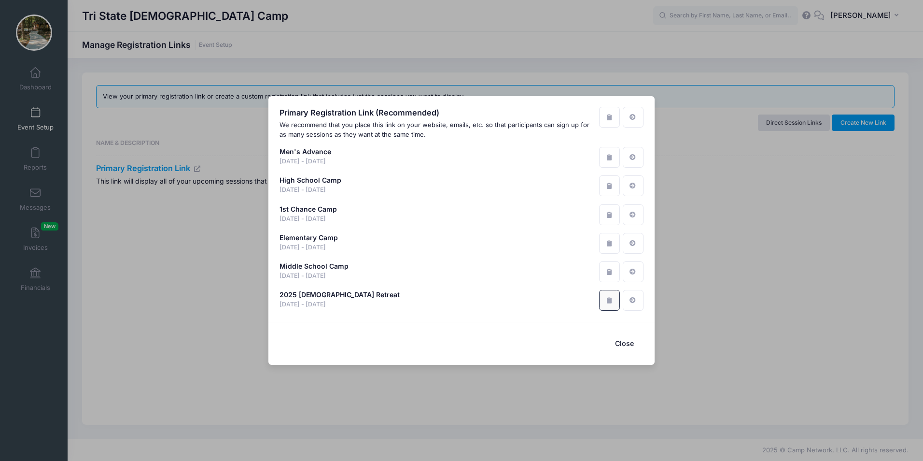
click at [611, 301] on icon "button" at bounding box center [609, 300] width 8 height 6
click at [31, 114] on div "Primary Registration Link (Recommended) We recommend that you place this link o…" at bounding box center [461, 230] width 923 height 461
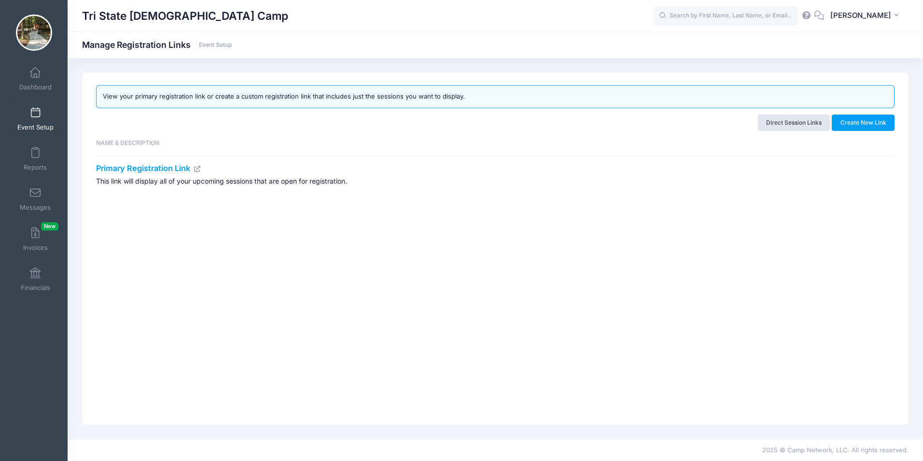
click at [35, 114] on span at bounding box center [35, 113] width 0 height 11
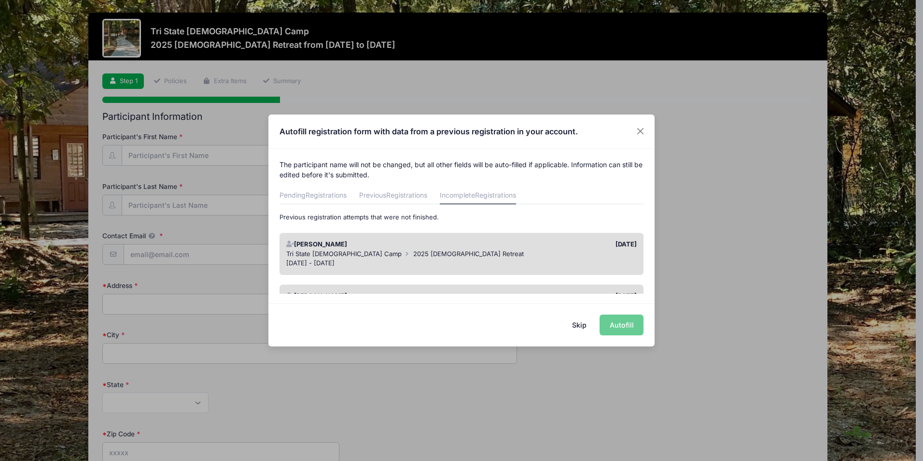
drag, startPoint x: 487, startPoint y: 244, endPoint x: 565, endPoint y: 222, distance: 81.2
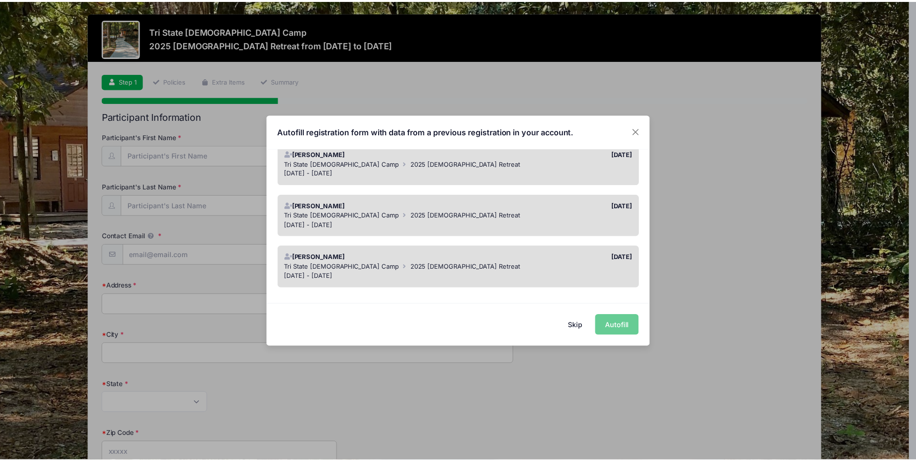
scroll to position [511, 0]
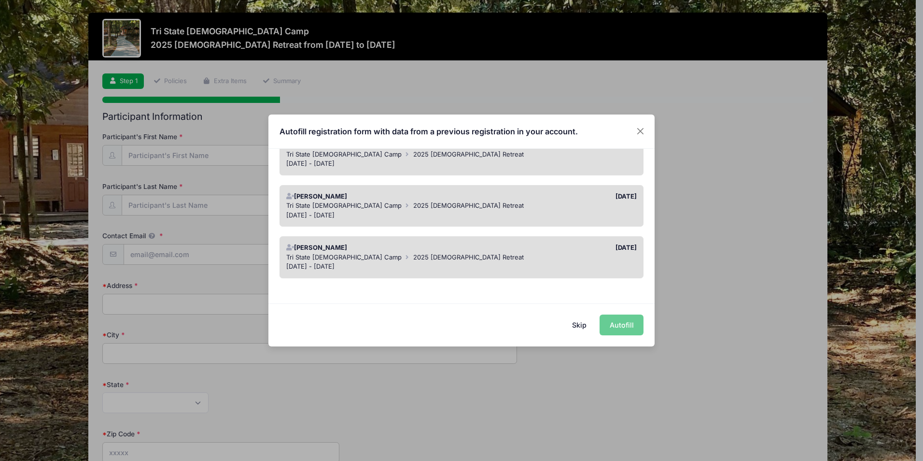
click at [576, 328] on button "Skip" at bounding box center [579, 324] width 34 height 21
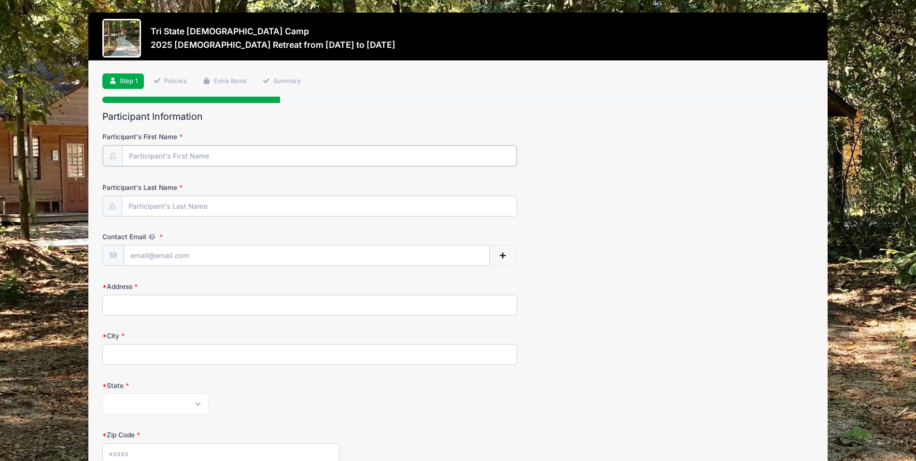
click at [165, 153] on input "Participant's First Name" at bounding box center [319, 155] width 394 height 21
type input "Amanda"
type input "Cook"
type input "amlyc0@yahoo.com"
click at [185, 310] on input "Address" at bounding box center [309, 304] width 415 height 21
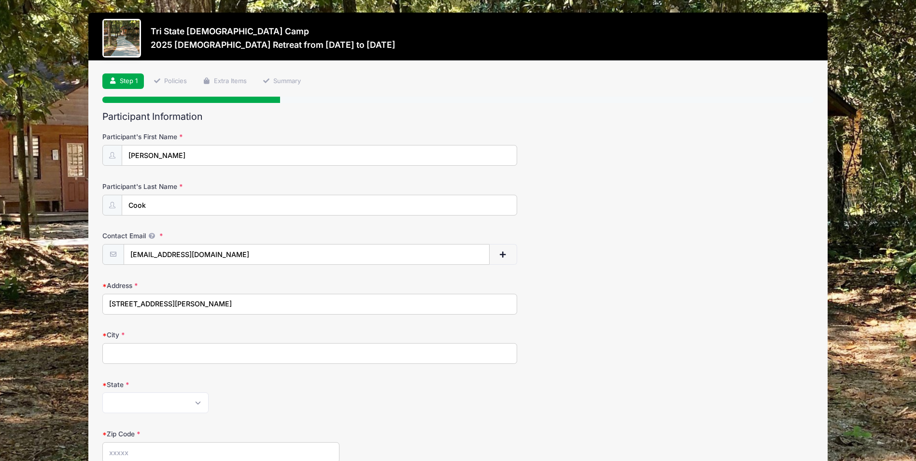
type input "418 John King Rd."
type input "Crestview"
select select "FL"
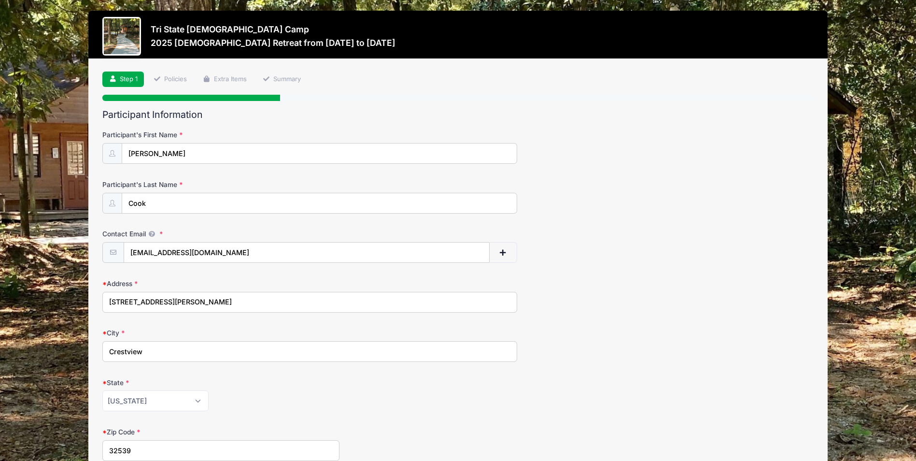
type input "32539"
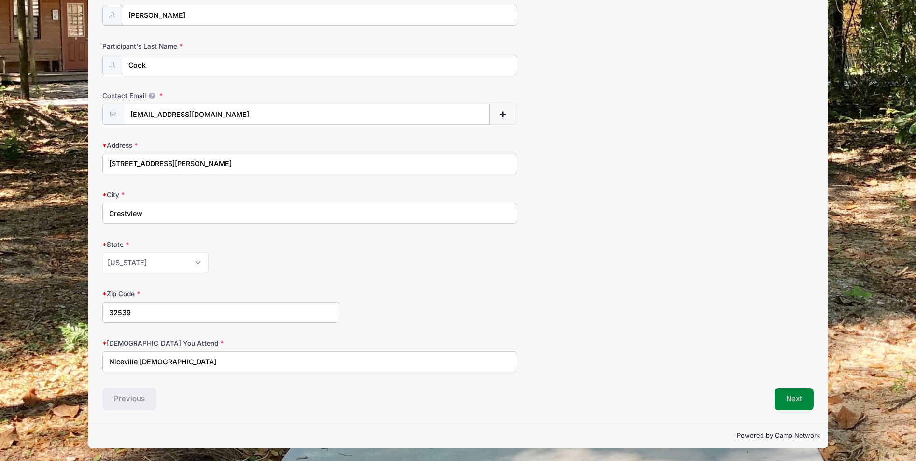
type input "Niceville Christian"
click at [788, 392] on button "Next" at bounding box center [793, 399] width 39 height 22
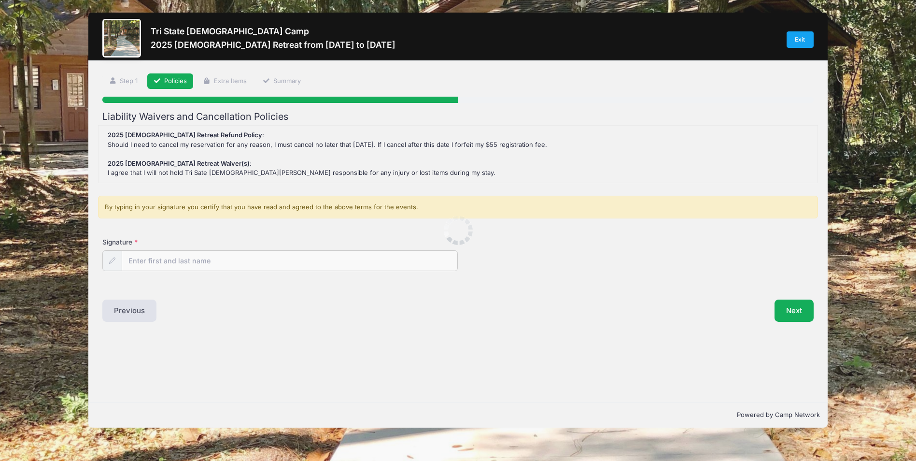
scroll to position [0, 0]
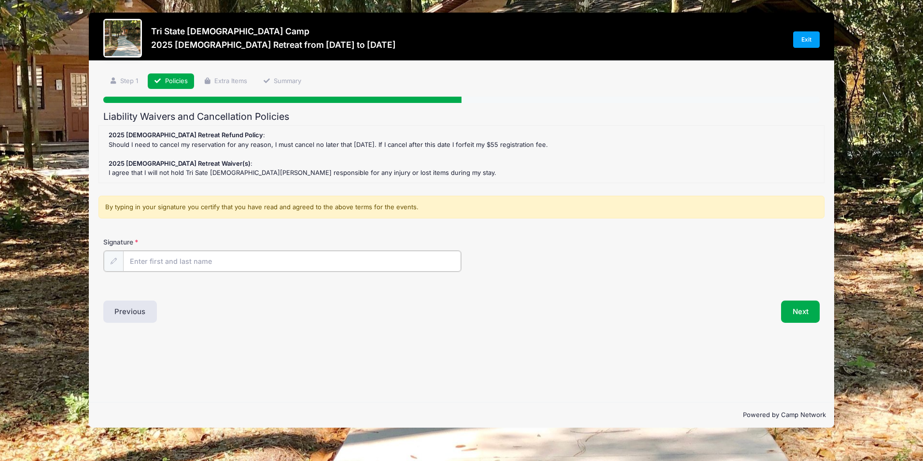
click at [198, 263] on input "Signature" at bounding box center [292, 261] width 338 height 21
drag, startPoint x: 178, startPoint y: 262, endPoint x: 103, endPoint y: 259, distance: 74.9
click at [108, 259] on div "TriState Camp" at bounding box center [282, 261] width 358 height 22
type input "Amanda Cook"
click at [789, 308] on button "Next" at bounding box center [800, 310] width 39 height 22
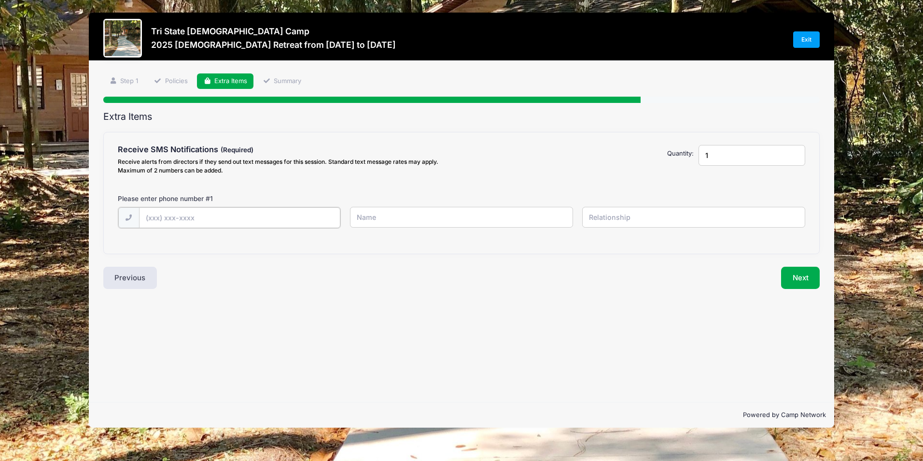
click at [197, 215] on input "text" at bounding box center [239, 217] width 201 height 21
type input "(850) 902-7518"
click at [417, 221] on input "text" at bounding box center [461, 217] width 223 height 21
type input "[PERSON_NAME]"
click at [654, 214] on input "text" at bounding box center [693, 217] width 223 height 21
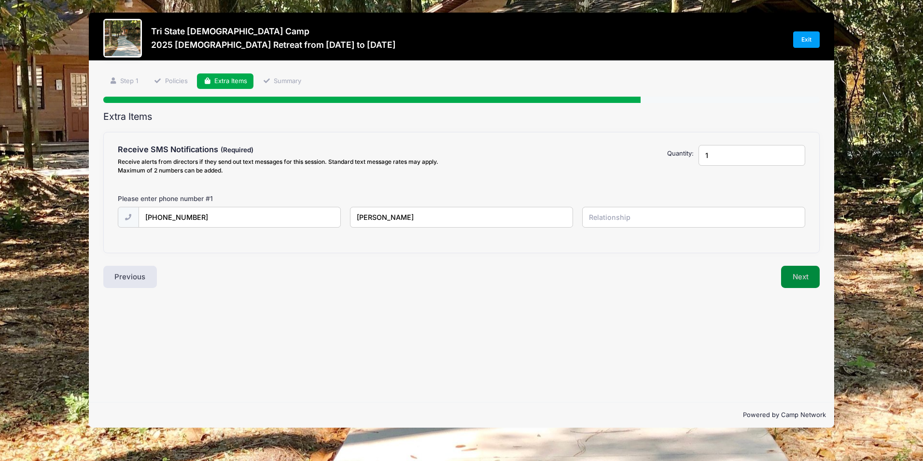
click at [804, 276] on button "Next" at bounding box center [800, 277] width 39 height 22
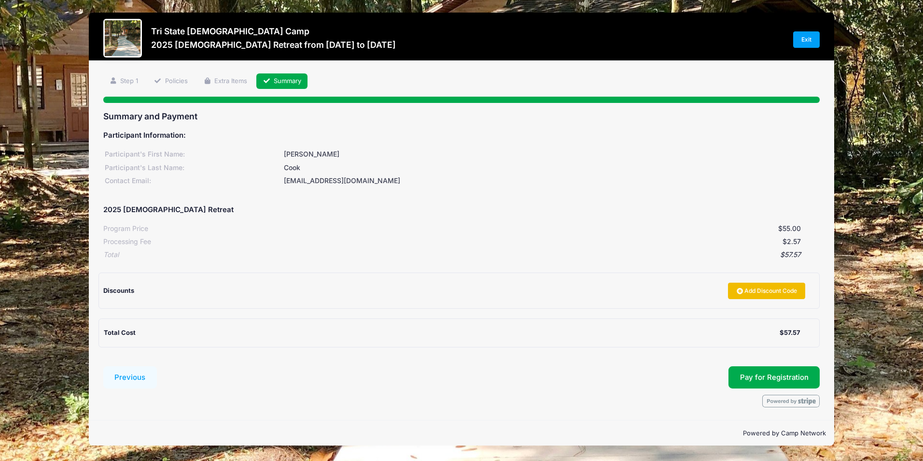
click at [744, 294] on link "Add Discount Code" at bounding box center [766, 290] width 77 height 16
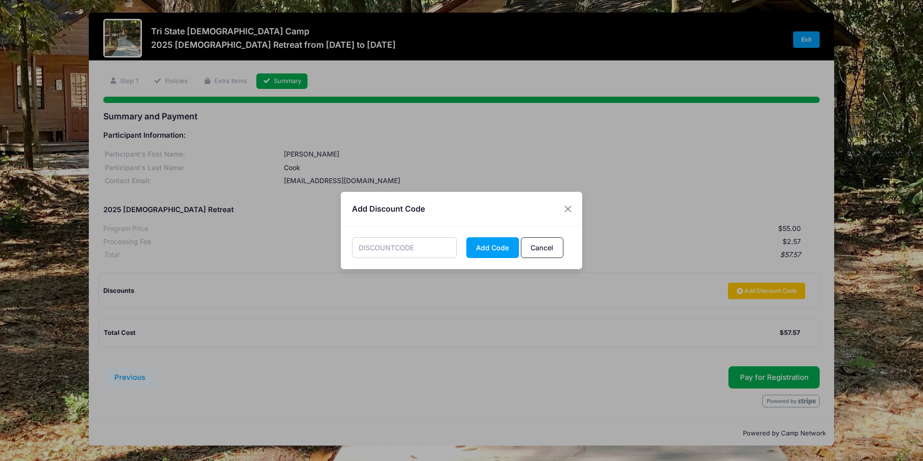
click at [388, 246] on input "text" at bounding box center [404, 247] width 105 height 21
type input "Removeccfees"
click at [485, 253] on button "Add Code" at bounding box center [492, 247] width 53 height 21
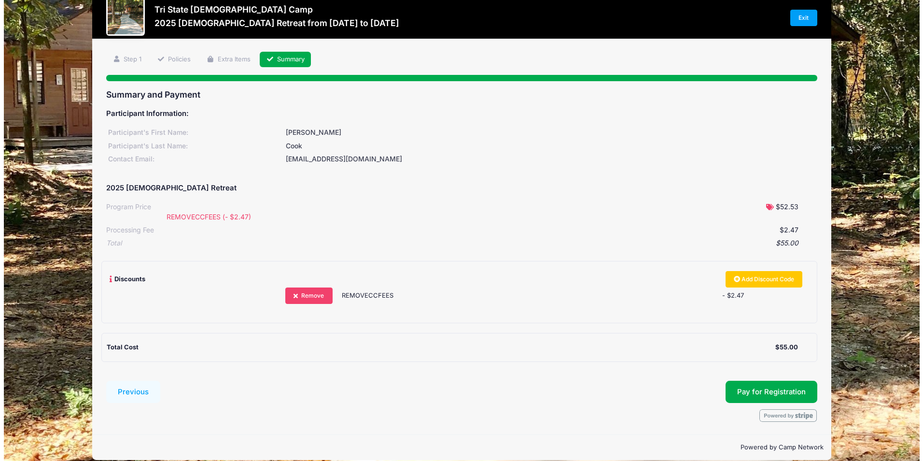
scroll to position [33, 0]
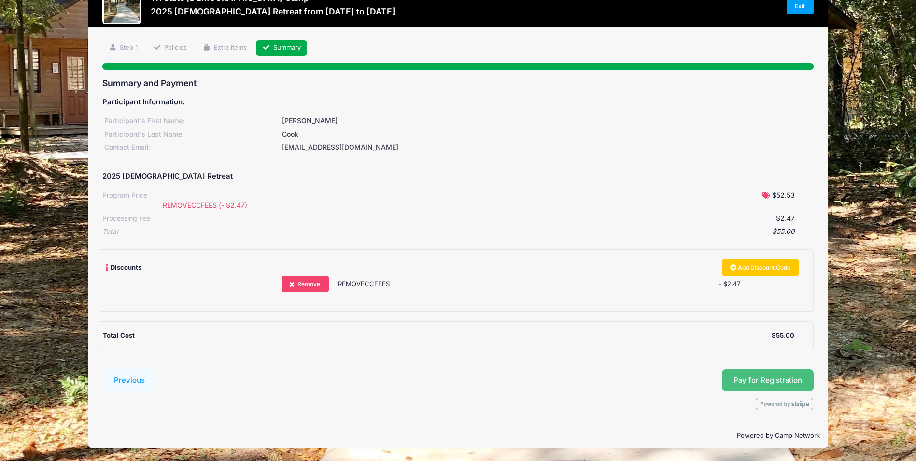
click at [770, 385] on button "Pay for Registration" at bounding box center [768, 380] width 92 height 22
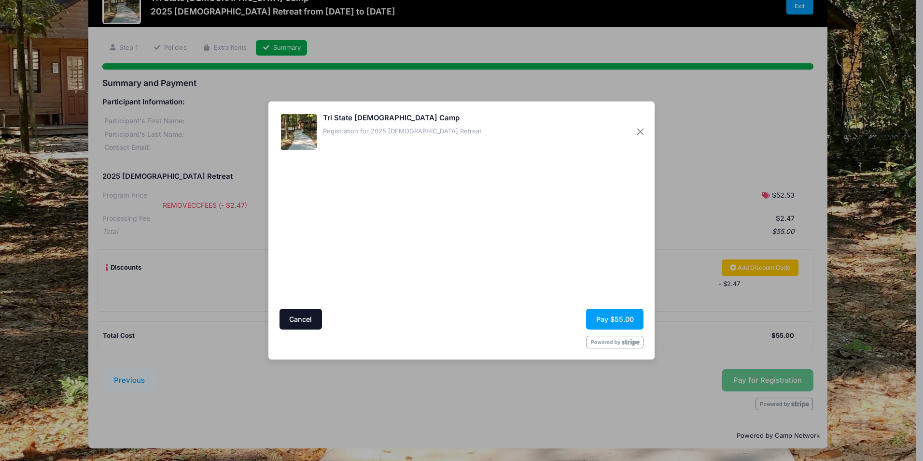
click at [295, 316] on button "Cancel" at bounding box center [301, 318] width 42 height 21
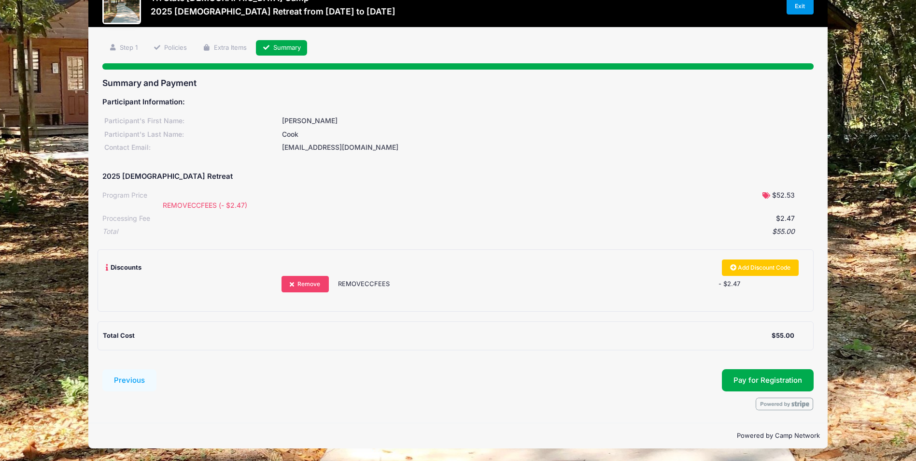
click at [797, 7] on link "Exit" at bounding box center [799, 6] width 27 height 16
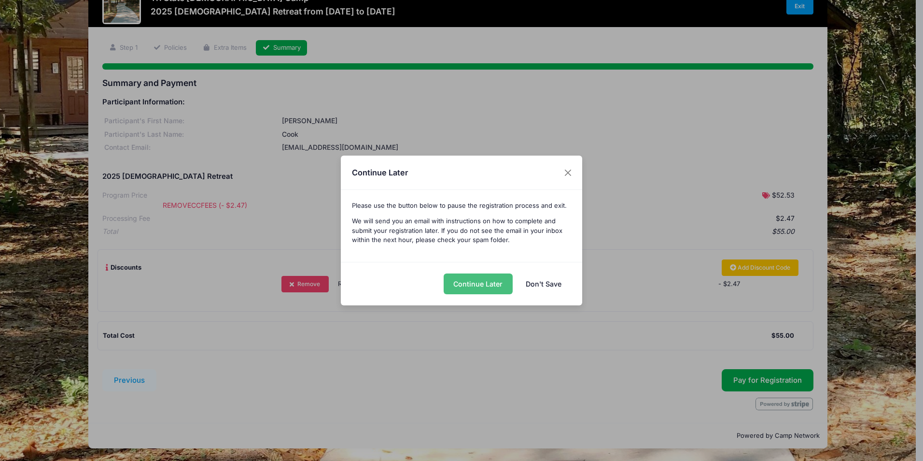
click at [470, 290] on button "Continue Later" at bounding box center [478, 283] width 69 height 21
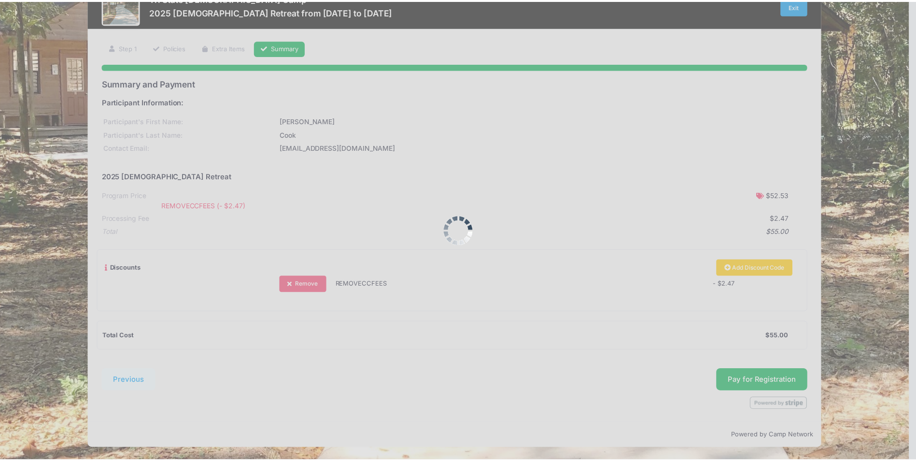
scroll to position [31, 0]
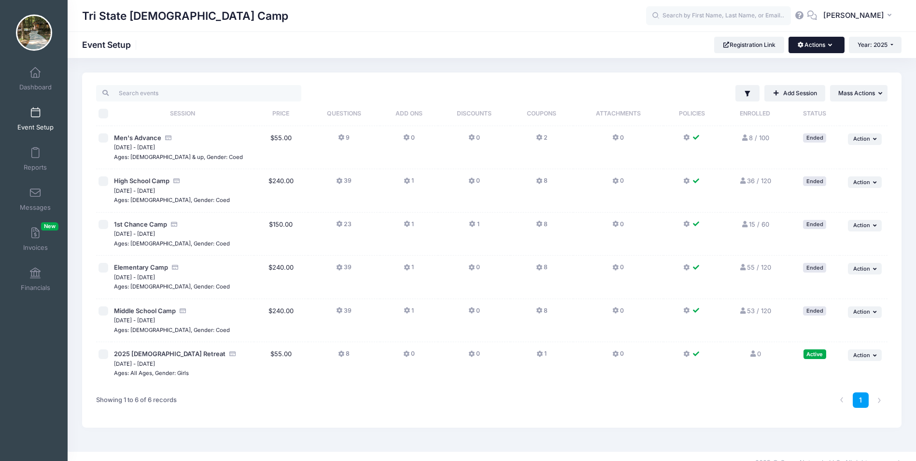
click at [811, 48] on button "Actions" at bounding box center [816, 45] width 56 height 16
click at [39, 81] on link "Dashboard" at bounding box center [36, 79] width 46 height 34
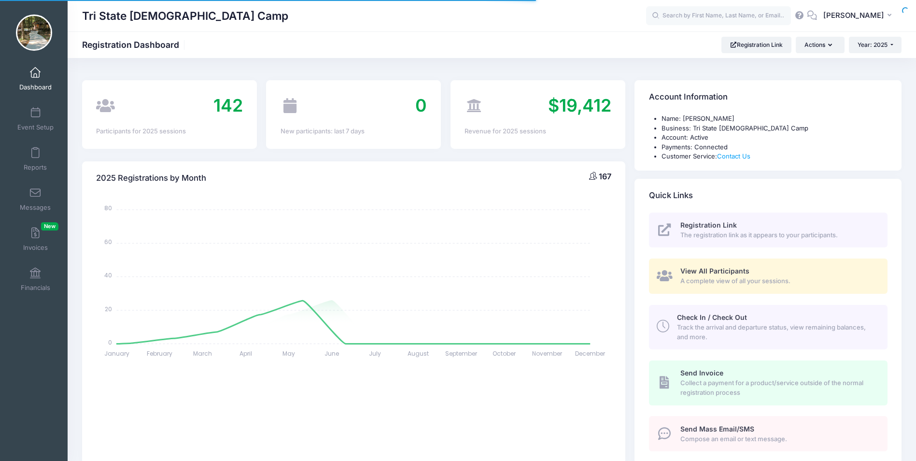
select select
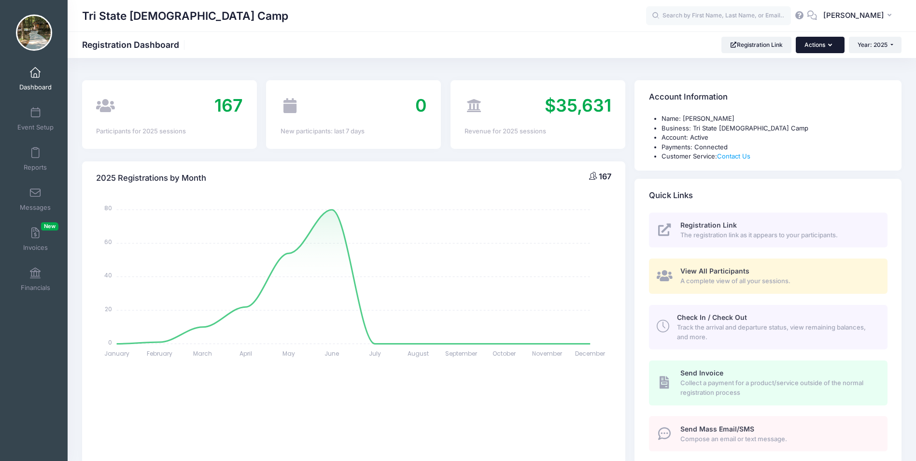
click at [827, 41] on button "Actions" at bounding box center [820, 45] width 48 height 16
click at [779, 85] on link "Participant" at bounding box center [795, 87] width 87 height 18
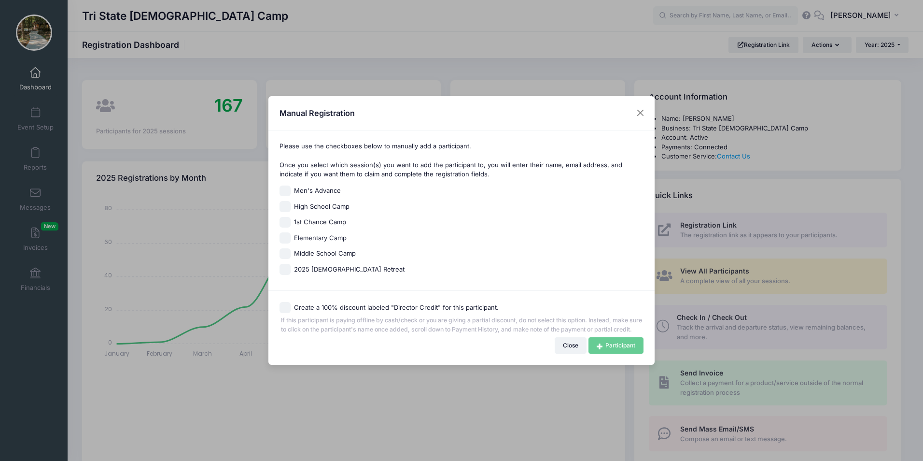
click at [300, 265] on span "2025 Ladies Retreat" at bounding box center [349, 270] width 111 height 10
click at [291, 265] on input "2025 Ladies Retreat" at bounding box center [285, 269] width 11 height 11
checkbox input "true"
click at [613, 352] on link "Participant" at bounding box center [615, 345] width 55 height 16
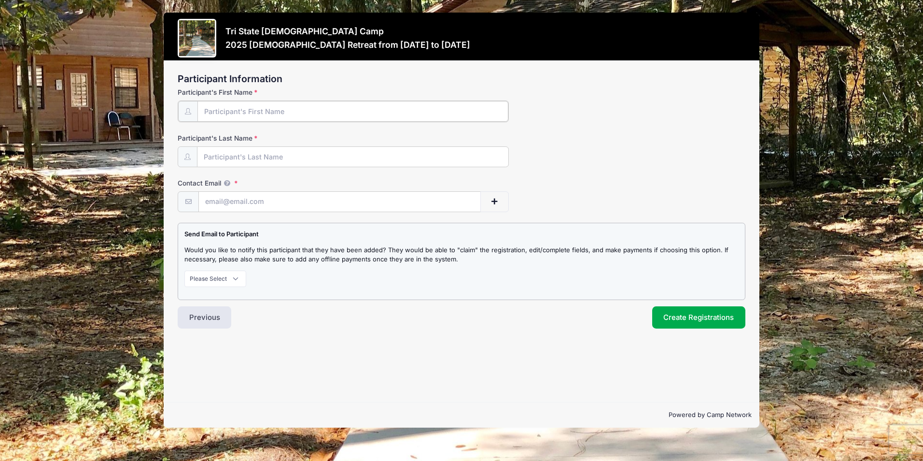
click at [220, 115] on input "Participant's First Name" at bounding box center [352, 111] width 311 height 21
click at [237, 280] on select "Please Select Don't Notify Notify" at bounding box center [215, 277] width 62 height 16
select select "0"
click at [184, 269] on select "Please Select Don't Notify Notify" at bounding box center [215, 277] width 62 height 16
click at [216, 112] on input "Participant's First Name" at bounding box center [352, 111] width 311 height 21
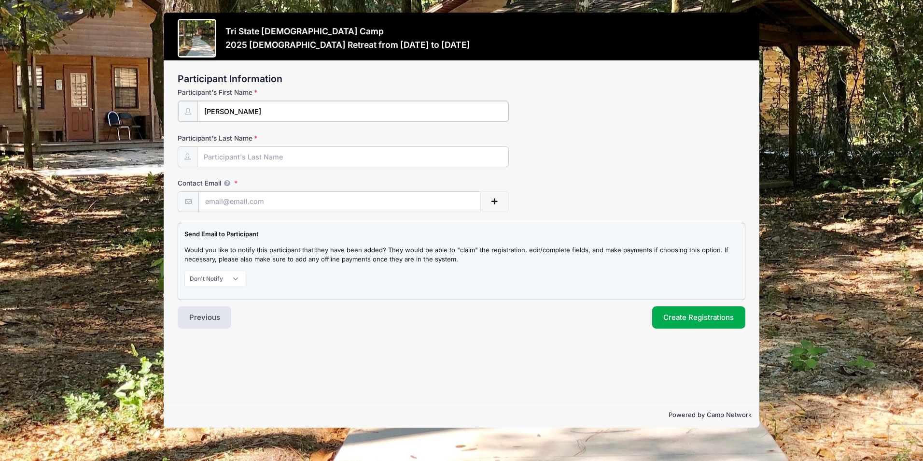
type input "[PERSON_NAME]"
type input "Cook"
type input "[EMAIL_ADDRESS][DOMAIN_NAME]"
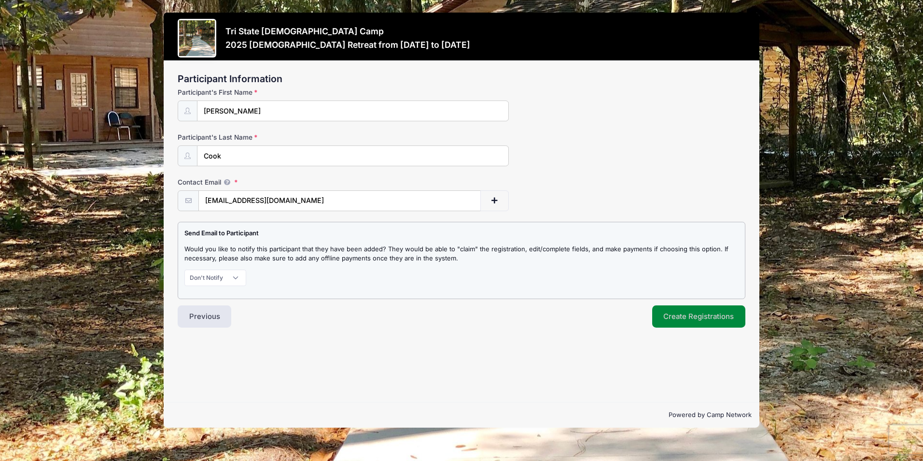
click at [699, 315] on button "Create Registrations" at bounding box center [699, 316] width 94 height 22
click at [691, 314] on button "Create Registrations" at bounding box center [699, 316] width 94 height 22
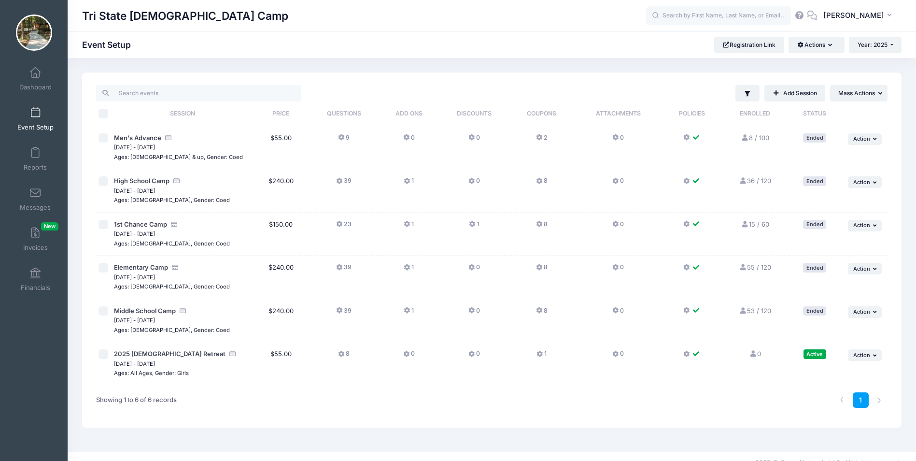
click at [104, 354] on input "checkbox" at bounding box center [103, 354] width 10 height 10
checkbox input "true"
click at [876, 354] on icon "button" at bounding box center [876, 354] width 6 height 5
click at [815, 315] on link "Delete Session" at bounding box center [832, 315] width 87 height 18
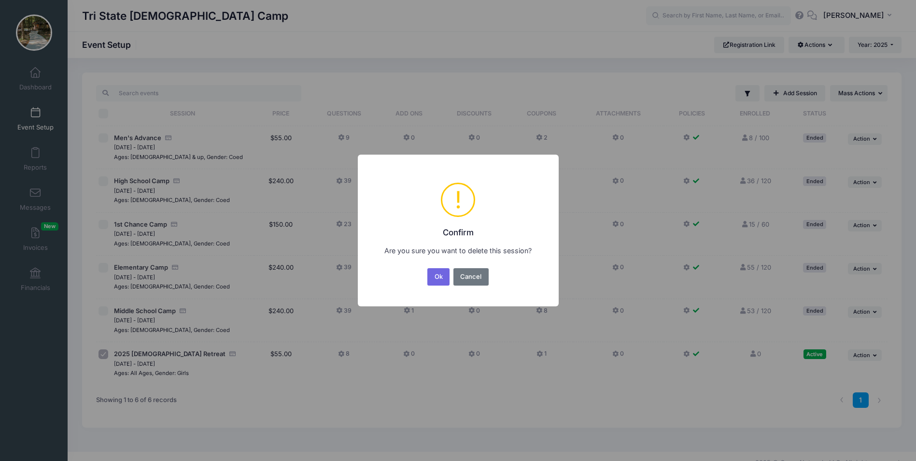
click at [442, 286] on div "Ok No Cancel" at bounding box center [457, 276] width 65 height 21
click at [444, 275] on button "Ok" at bounding box center [438, 276] width 22 height 17
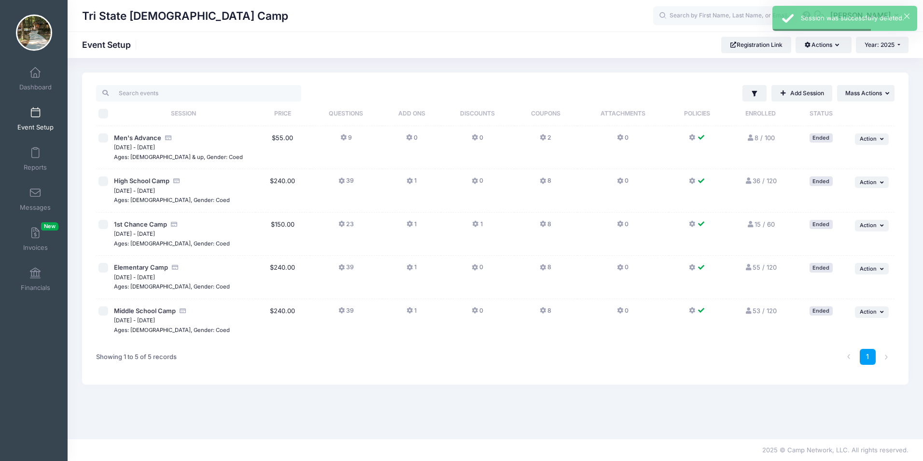
click at [918, 46] on div "Tri State [DEMOGRAPHIC_DATA] Camp Event Setup Registration Link Actions Manage …" at bounding box center [495, 45] width 855 height 16
click at [906, 15] on button "×" at bounding box center [906, 16] width 5 height 5
click at [889, 16] on span "[PERSON_NAME]" at bounding box center [860, 15] width 61 height 11
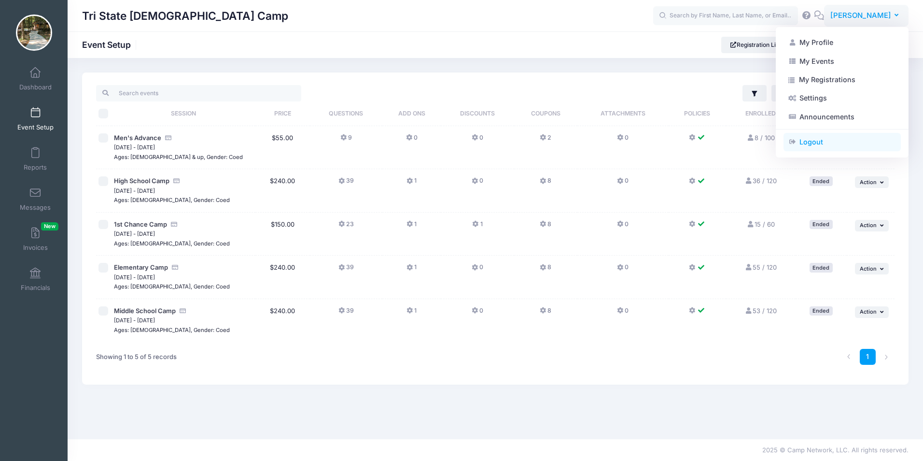
click at [812, 140] on link "Logout" at bounding box center [842, 142] width 117 height 18
